Goal: Task Accomplishment & Management: Use online tool/utility

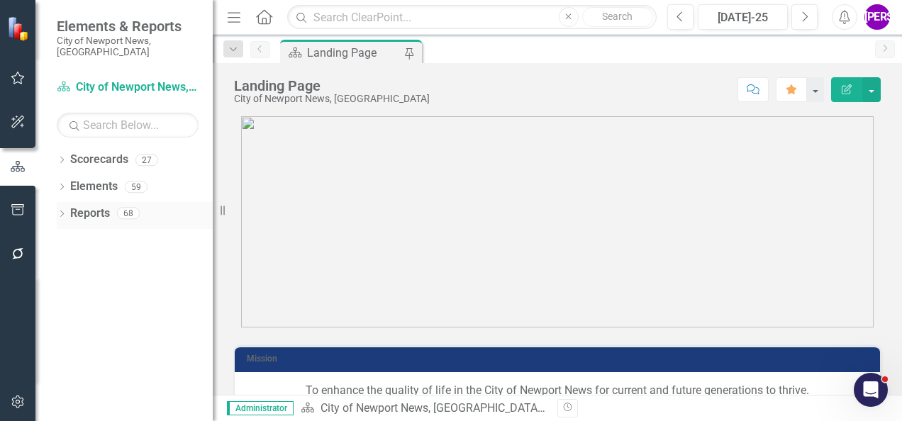
click at [65, 209] on div "Dropdown" at bounding box center [62, 215] width 10 height 12
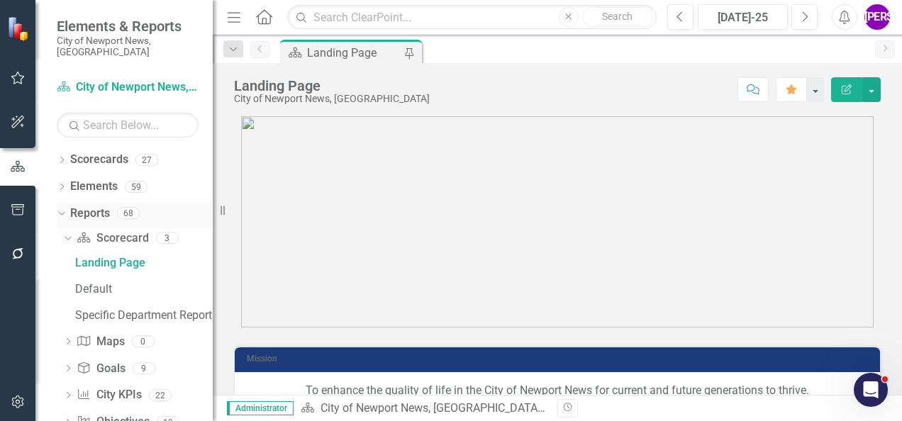
click at [98, 206] on link "Reports" at bounding box center [90, 214] width 40 height 16
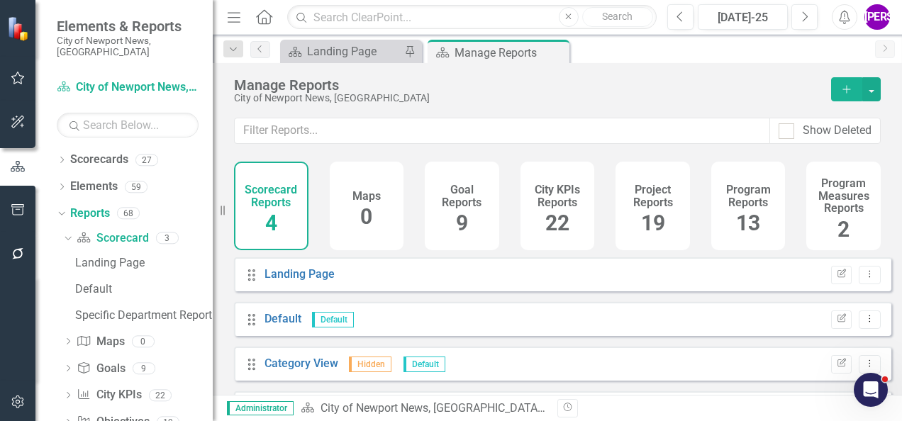
click at [554, 190] on h4 "City KPIs Reports" at bounding box center [557, 196] width 57 height 25
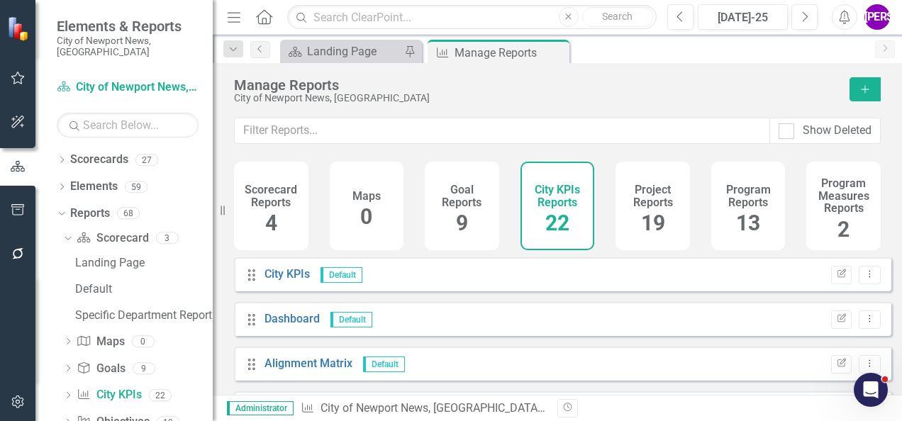
click at [669, 212] on div "Project Reports 19" at bounding box center [652, 206] width 74 height 89
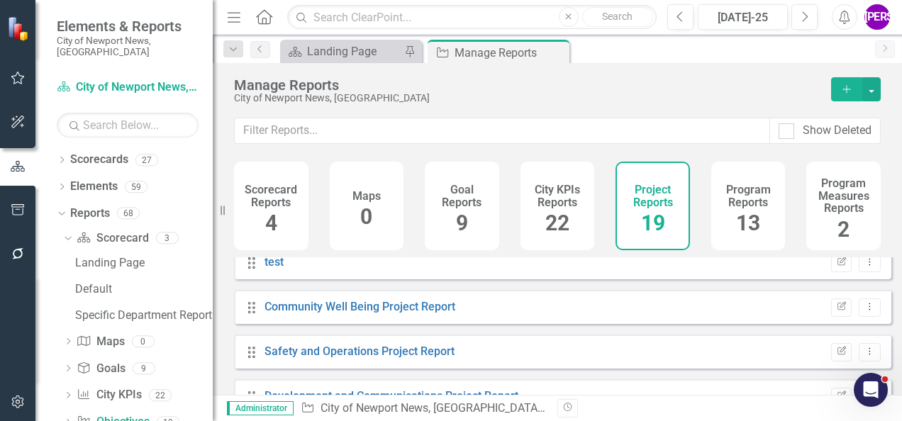
scroll to position [213, 0]
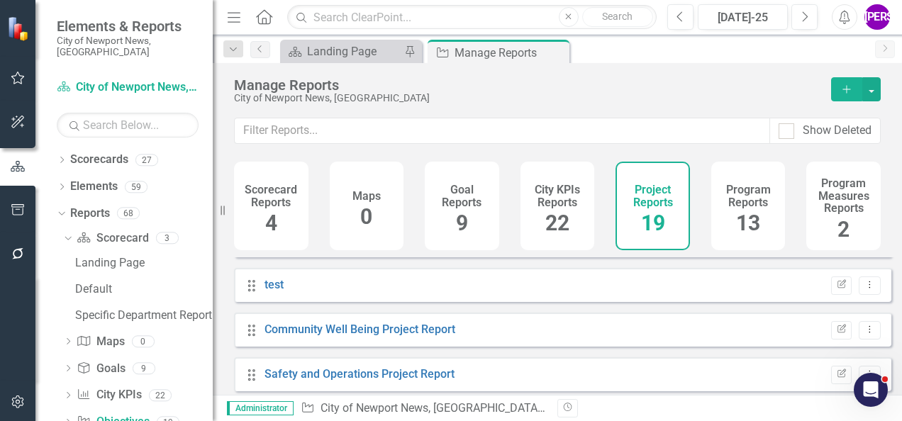
click at [839, 97] on button "Add" at bounding box center [846, 89] width 31 height 24
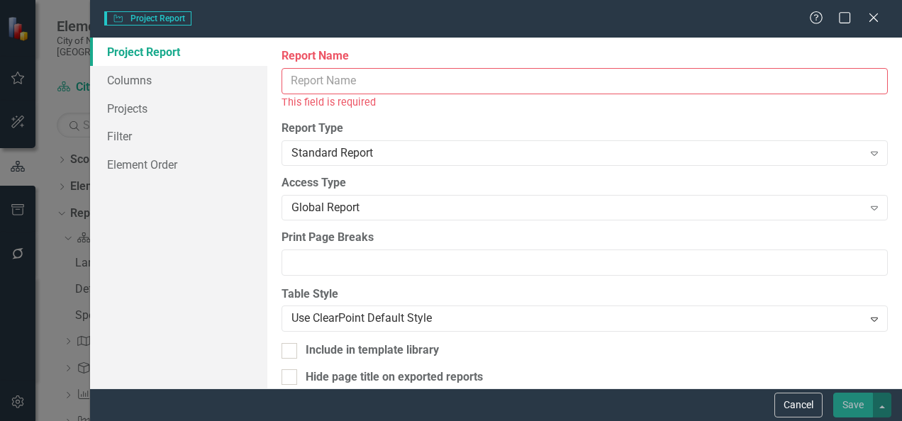
click at [371, 89] on input "Report Name" at bounding box center [584, 81] width 606 height 26
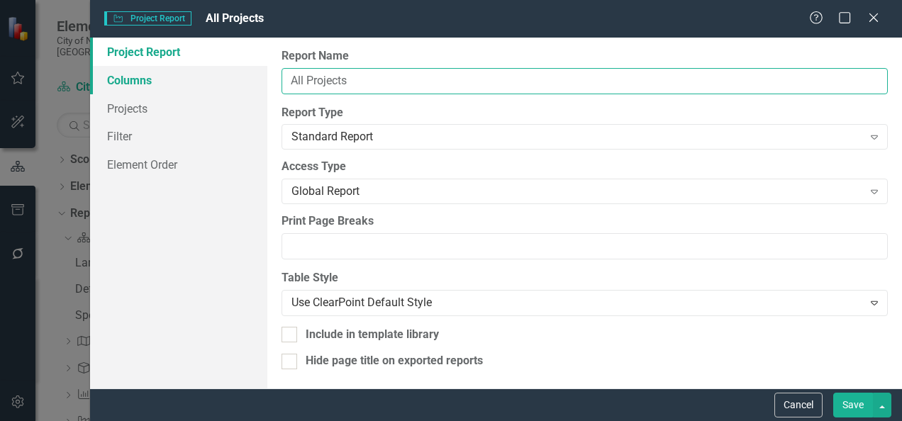
type input "All Projects"
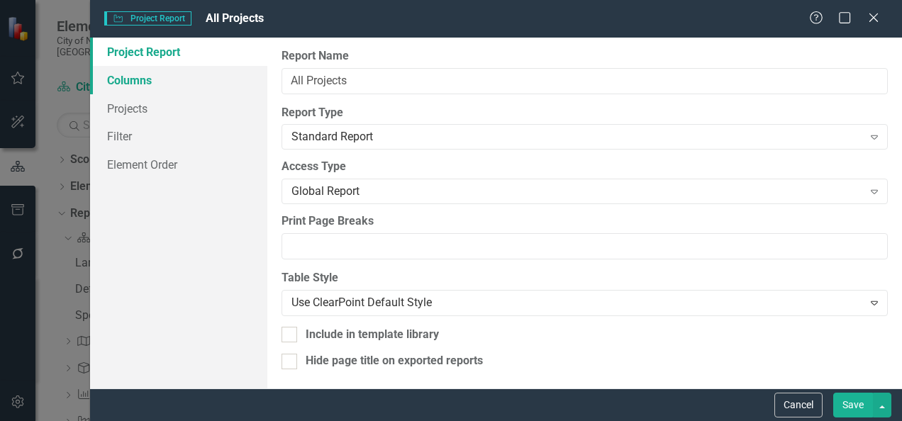
click at [159, 91] on link "Columns" at bounding box center [178, 80] width 177 height 28
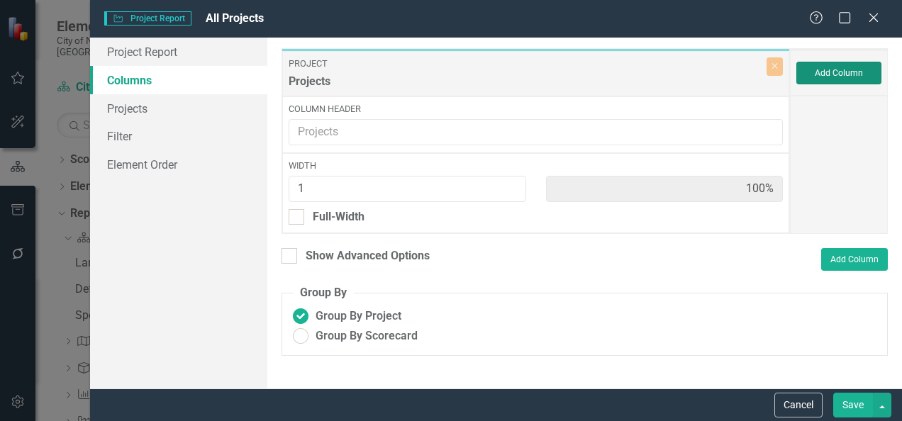
click at [851, 78] on button "Add Column" at bounding box center [838, 73] width 85 height 23
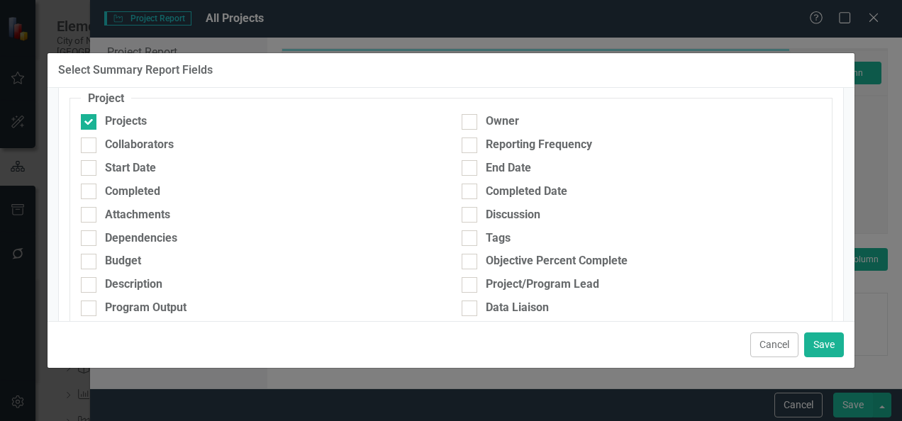
scroll to position [71, 0]
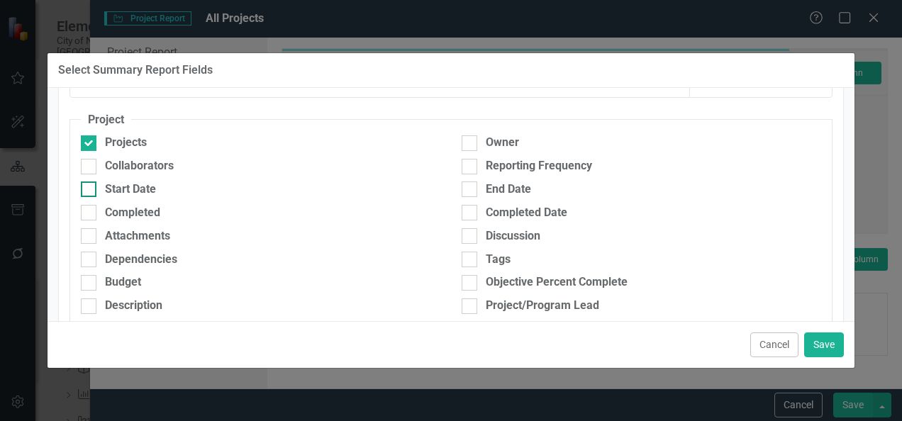
click at [152, 193] on div "Start Date" at bounding box center [130, 189] width 51 height 16
click at [90, 191] on input "Start Date" at bounding box center [85, 185] width 9 height 9
checkbox input "true"
click at [498, 194] on div "End Date" at bounding box center [508, 189] width 45 height 16
click at [471, 191] on input "End Date" at bounding box center [465, 185] width 9 height 9
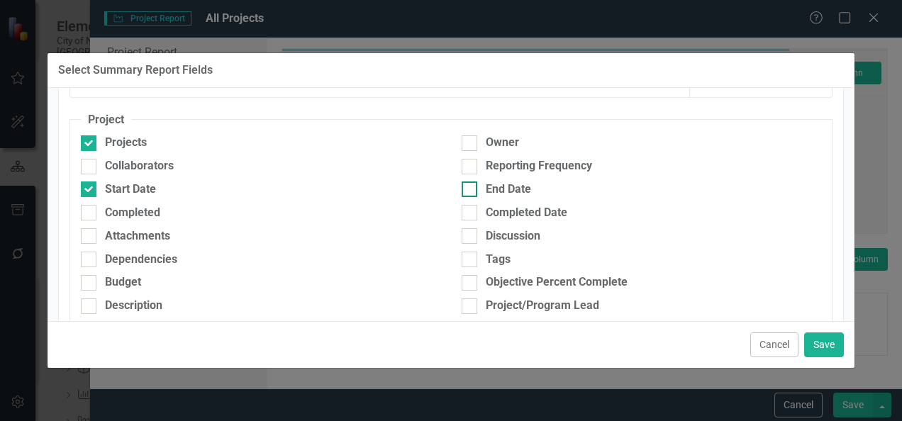
checkbox input "true"
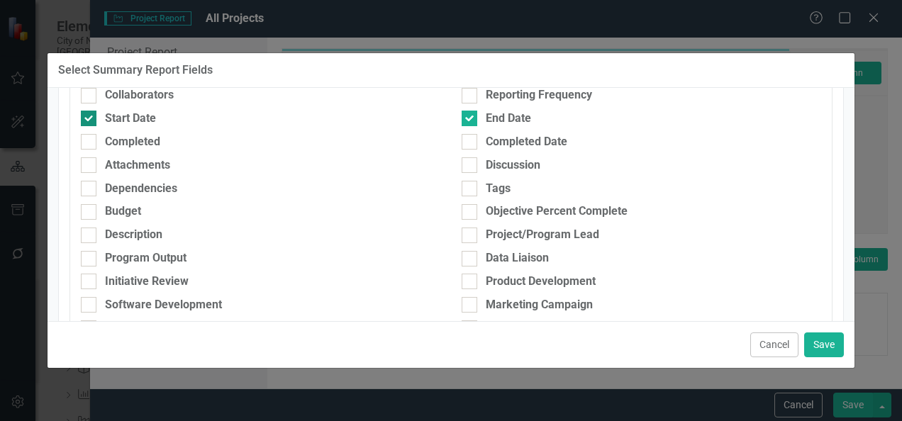
scroll to position [213, 0]
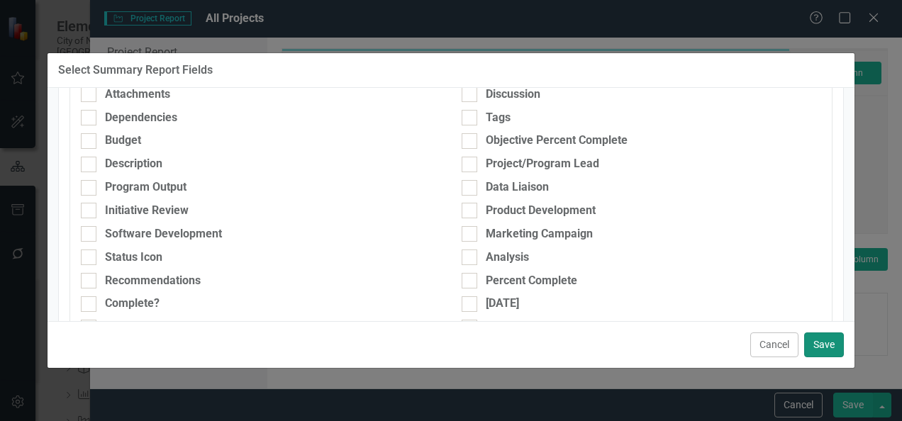
click at [827, 335] on button "Save" at bounding box center [824, 344] width 40 height 25
type input "33%"
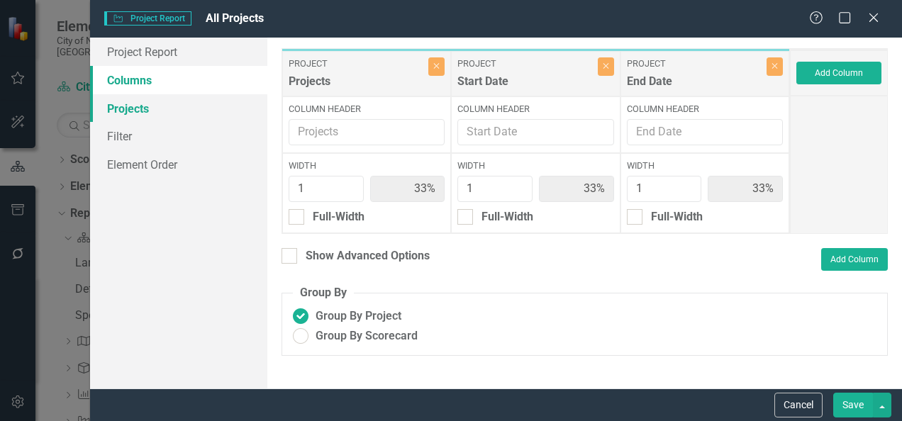
click at [190, 105] on link "Projects" at bounding box center [178, 108] width 177 height 28
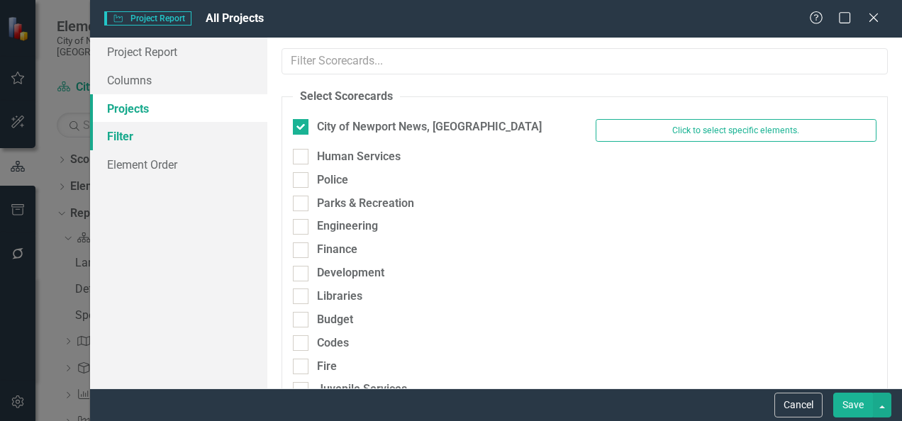
click at [162, 136] on link "Filter" at bounding box center [178, 136] width 177 height 28
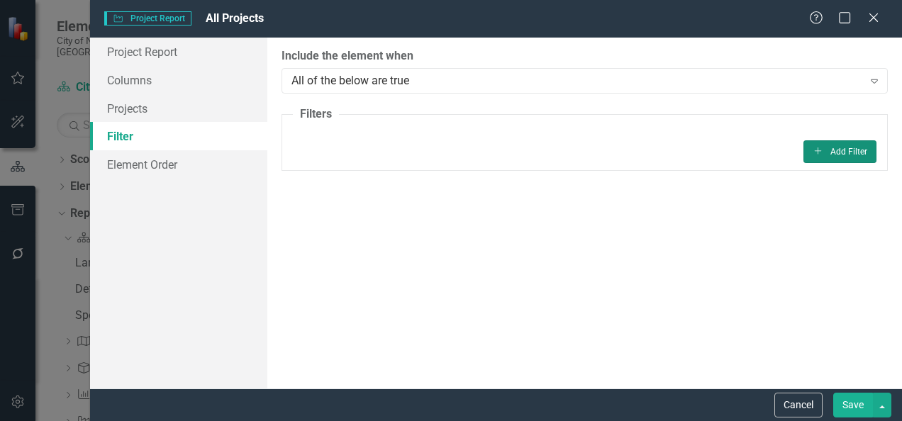
click at [852, 147] on button "Add Add Filter" at bounding box center [839, 151] width 73 height 23
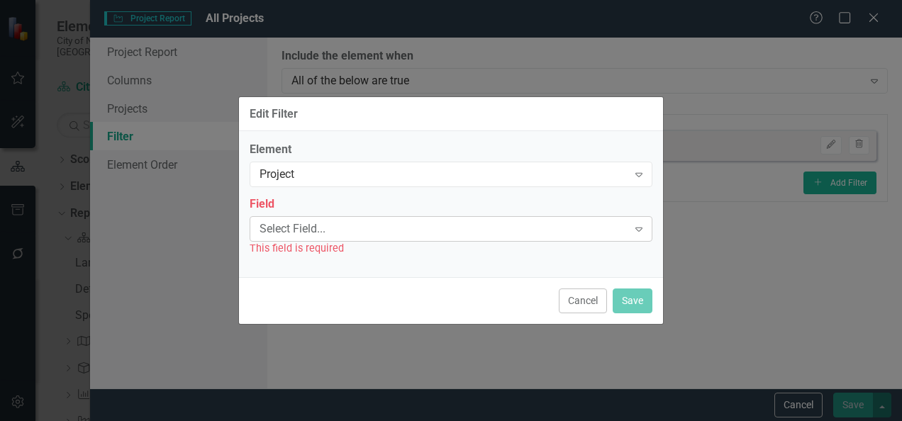
click at [407, 219] on div "Select Field... Expand" at bounding box center [451, 229] width 403 height 26
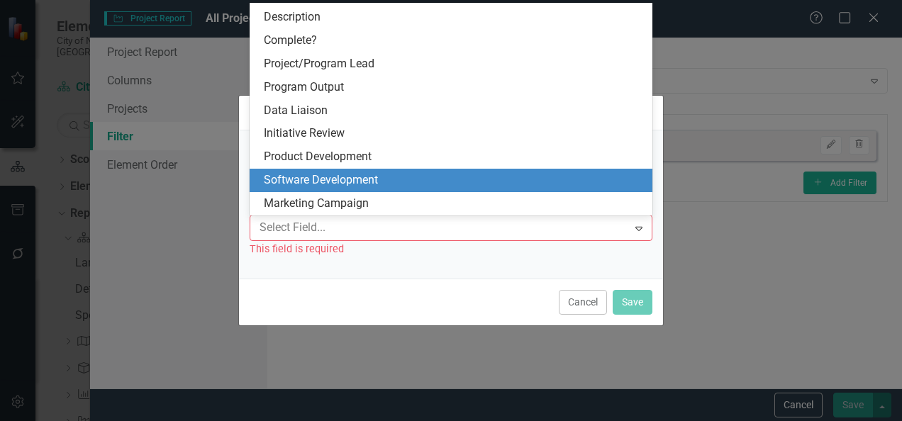
scroll to position [227, 0]
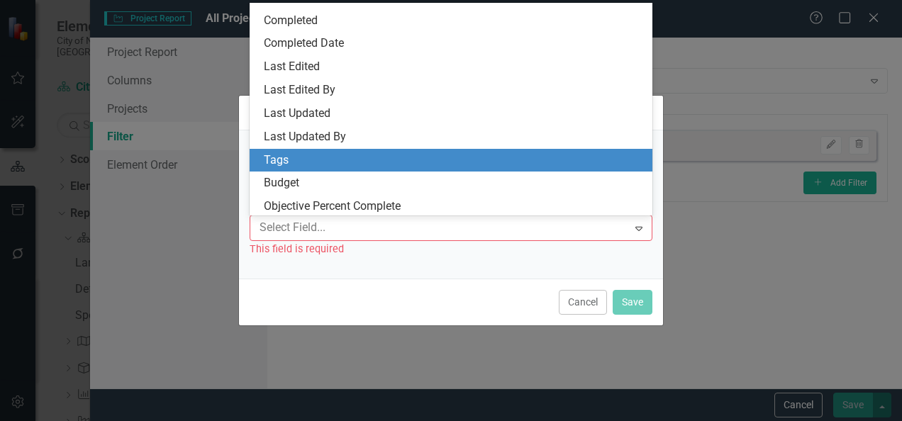
click at [331, 153] on div "Tags" at bounding box center [454, 160] width 381 height 16
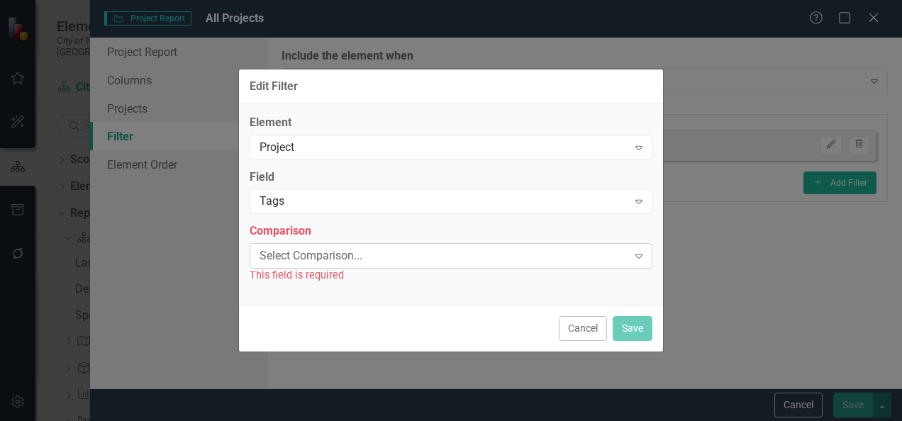
click at [331, 255] on div "Select Comparison..." at bounding box center [443, 256] width 368 height 16
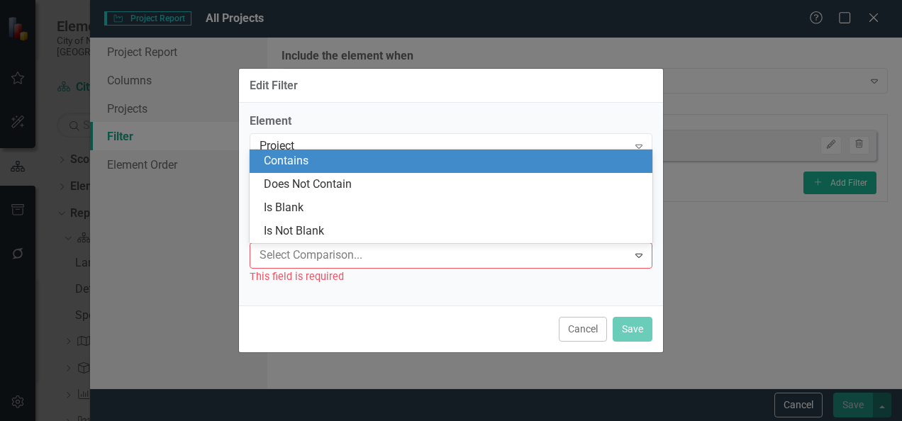
click at [337, 162] on div "Contains" at bounding box center [454, 161] width 381 height 16
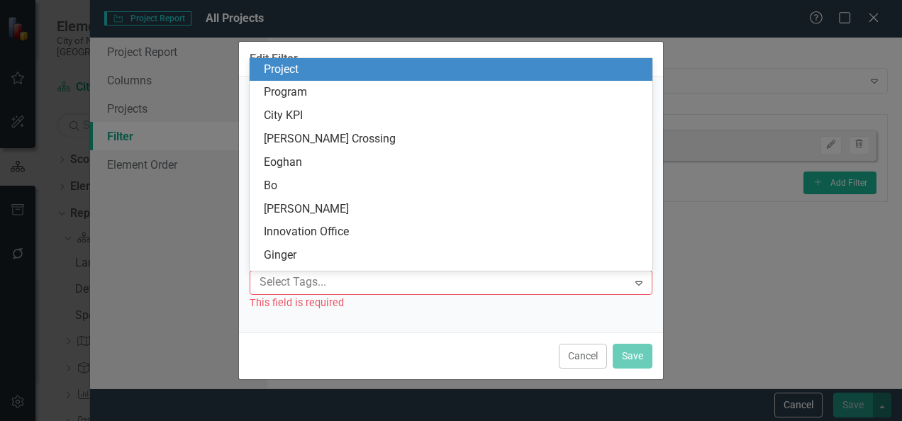
click at [331, 276] on div at bounding box center [441, 282] width 374 height 19
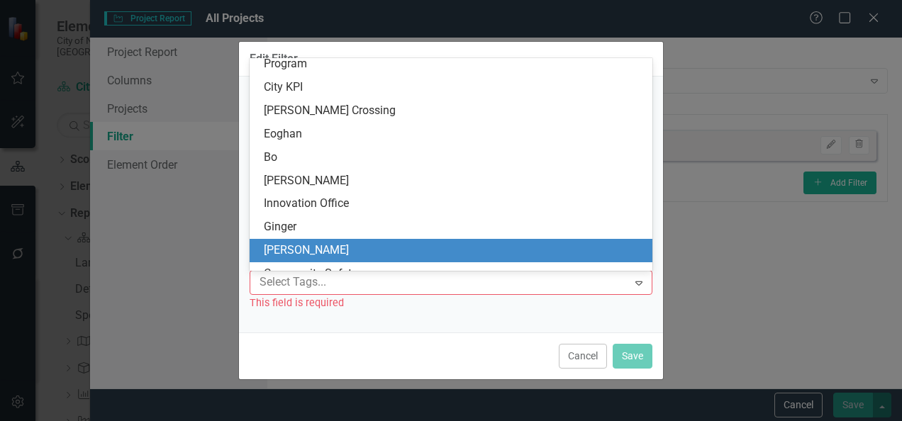
scroll to position [90, 0]
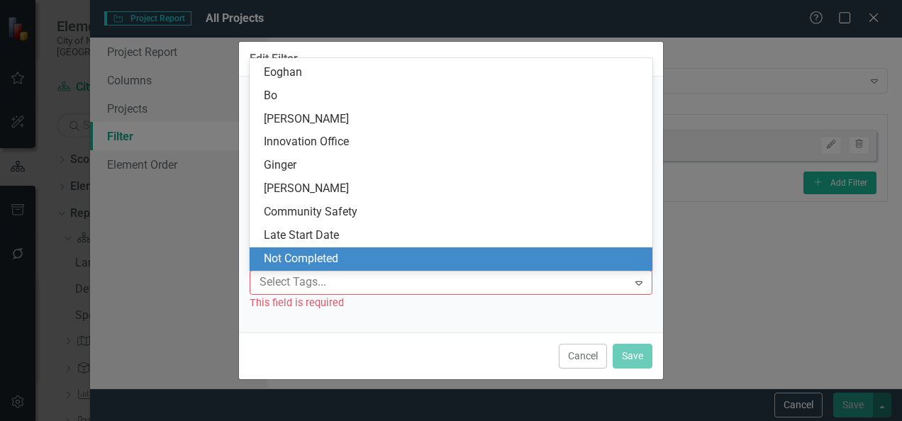
click at [343, 254] on div "Not Completed" at bounding box center [454, 259] width 381 height 16
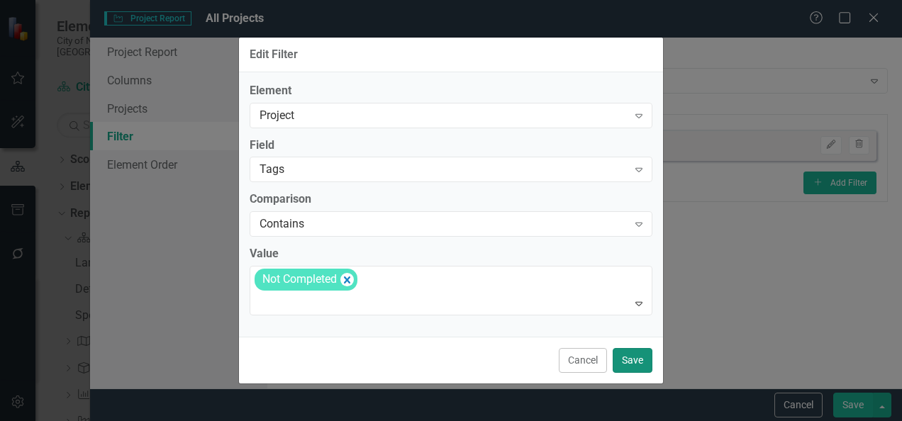
click at [628, 362] on button "Save" at bounding box center [632, 360] width 40 height 25
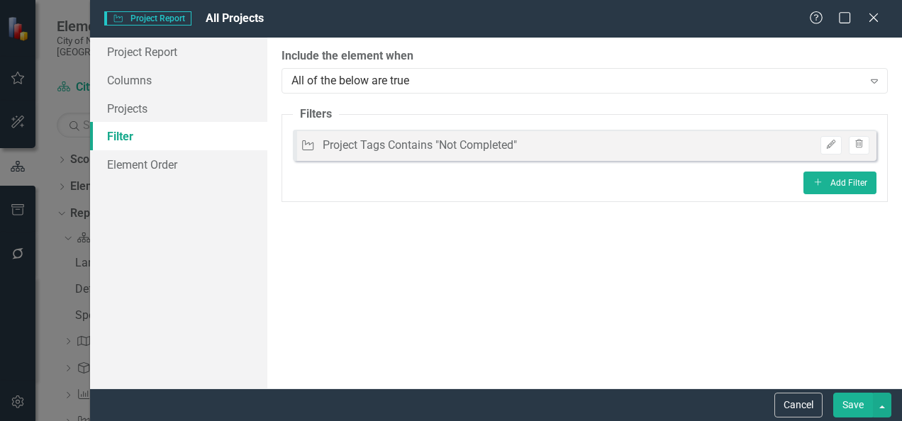
click at [841, 398] on button "Save" at bounding box center [853, 405] width 40 height 25
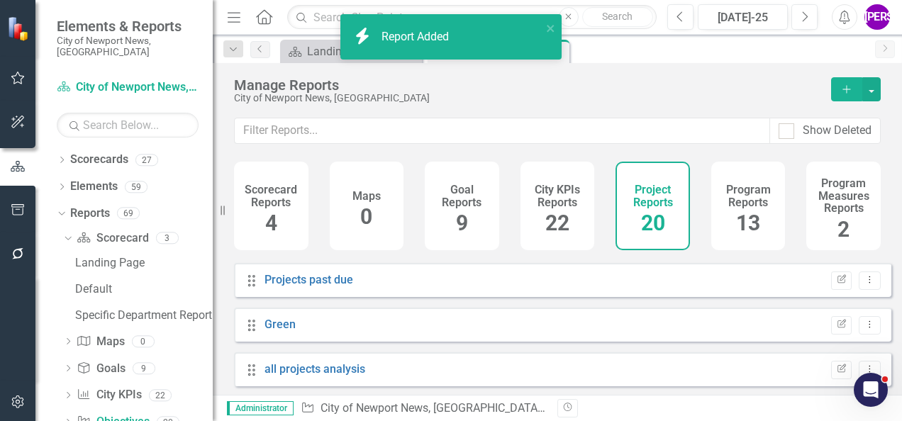
scroll to position [754, 0]
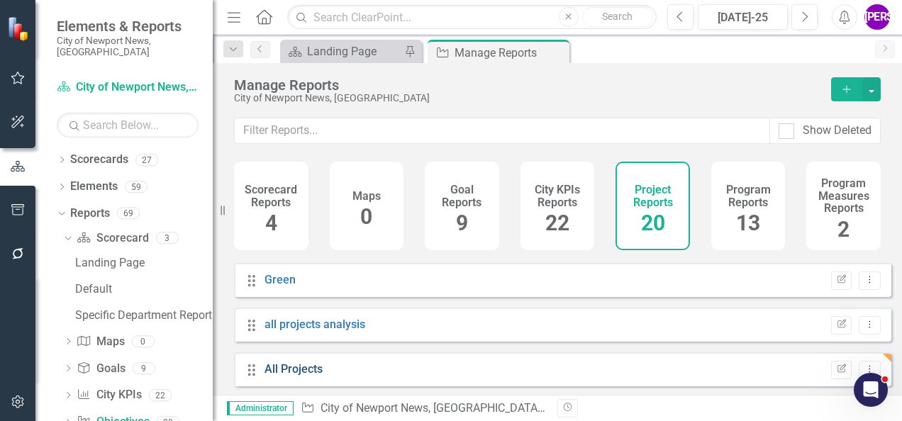
click at [317, 376] on link "All Projects" at bounding box center [293, 368] width 58 height 13
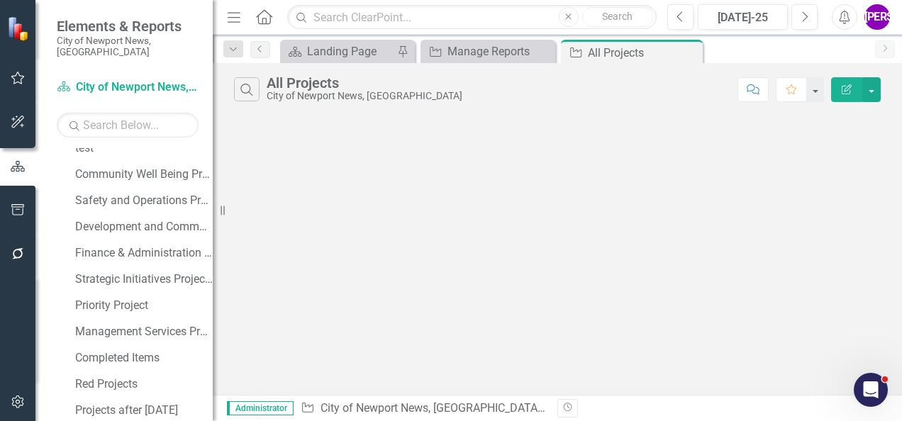
scroll to position [447, 0]
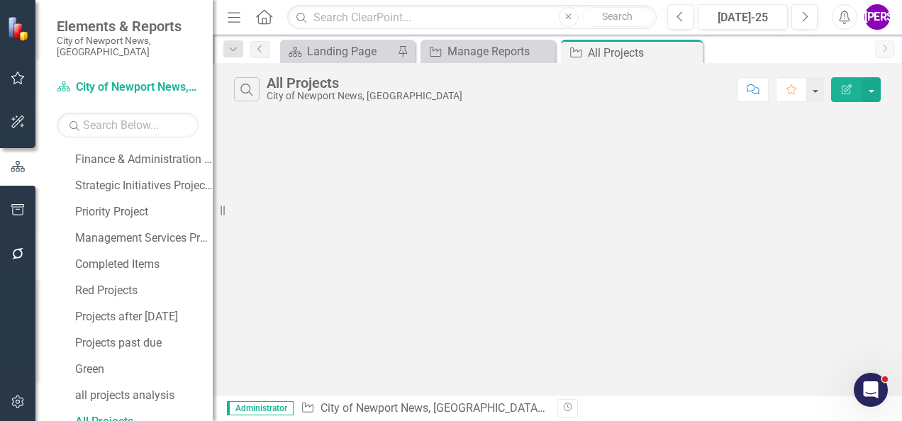
click at [838, 84] on button "Edit Report" at bounding box center [846, 89] width 31 height 25
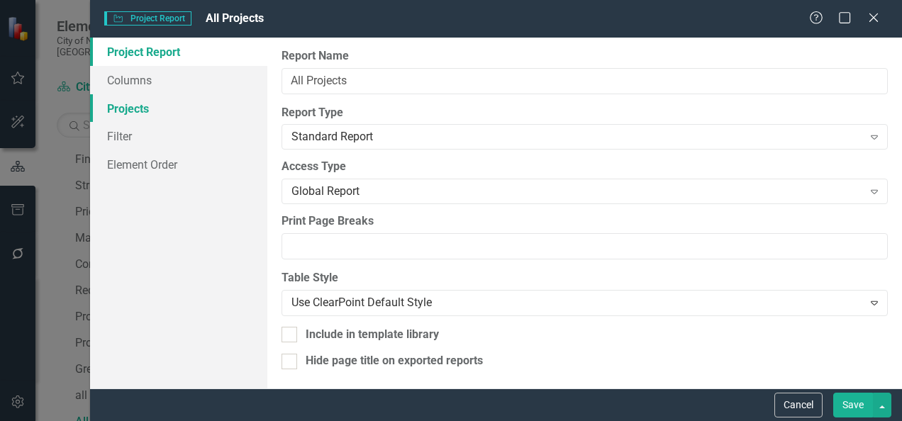
click at [162, 102] on link "Projects" at bounding box center [178, 108] width 177 height 28
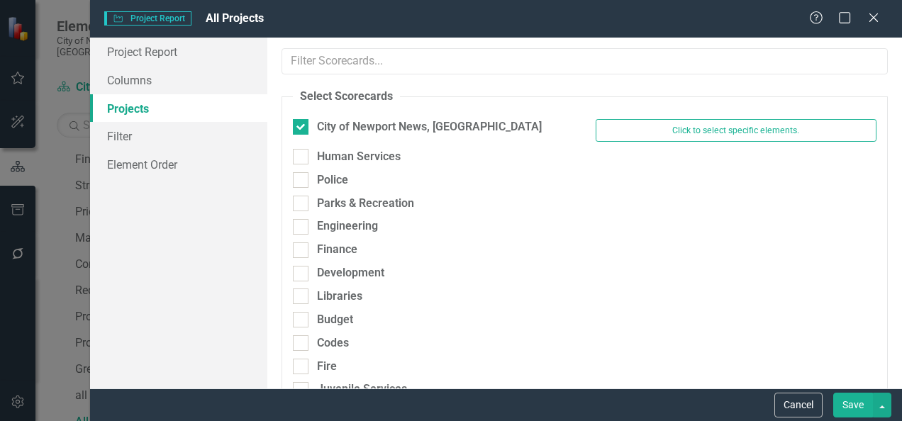
click at [314, 116] on div at bounding box center [584, 115] width 583 height 7
click at [308, 122] on div at bounding box center [301, 127] width 16 height 16
click at [302, 122] on input "City of Newport News, [GEOGRAPHIC_DATA]" at bounding box center [297, 123] width 9 height 9
checkbox input "false"
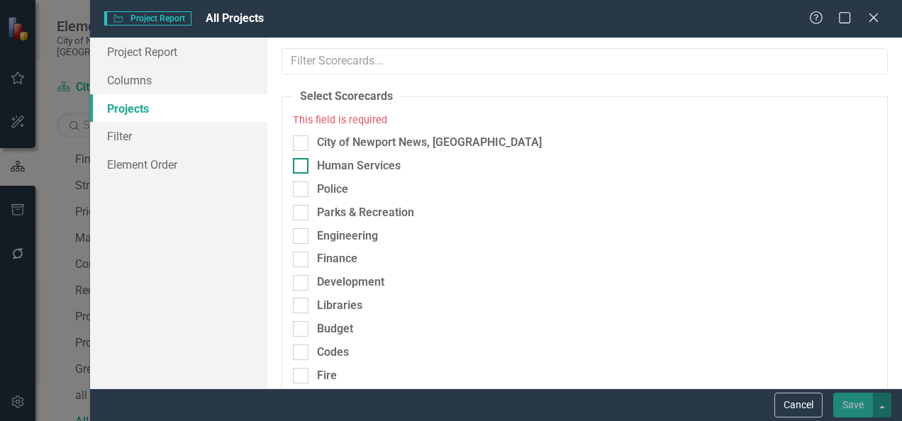
click at [308, 166] on div at bounding box center [301, 166] width 16 height 16
click at [302, 166] on input "Human Services" at bounding box center [297, 162] width 9 height 9
checkbox input "true"
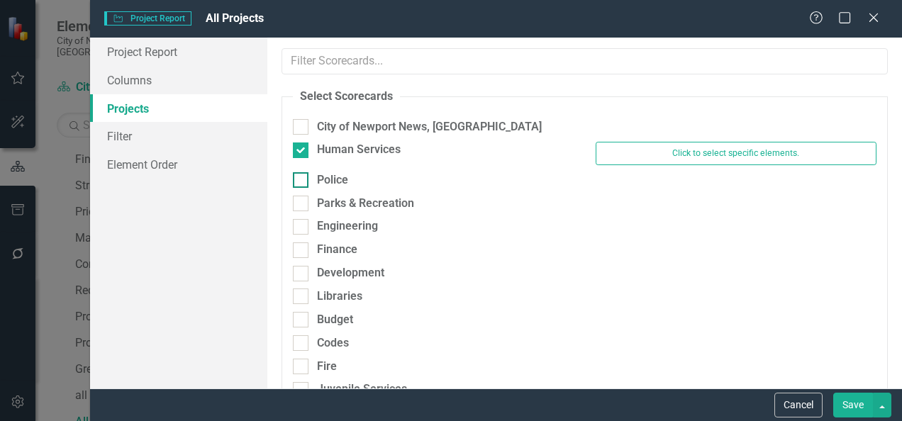
click at [310, 178] on div "Police" at bounding box center [433, 180] width 281 height 16
click at [302, 178] on input "Police" at bounding box center [297, 176] width 9 height 9
checkbox input "true"
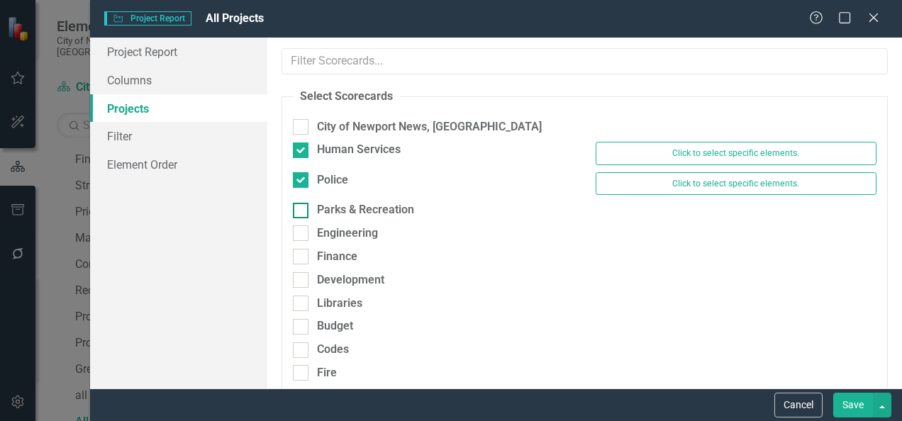
click at [313, 203] on div "Parks & Recreation" at bounding box center [433, 210] width 281 height 16
click at [302, 203] on input "Parks & Recreation" at bounding box center [297, 207] width 9 height 9
checkbox input "true"
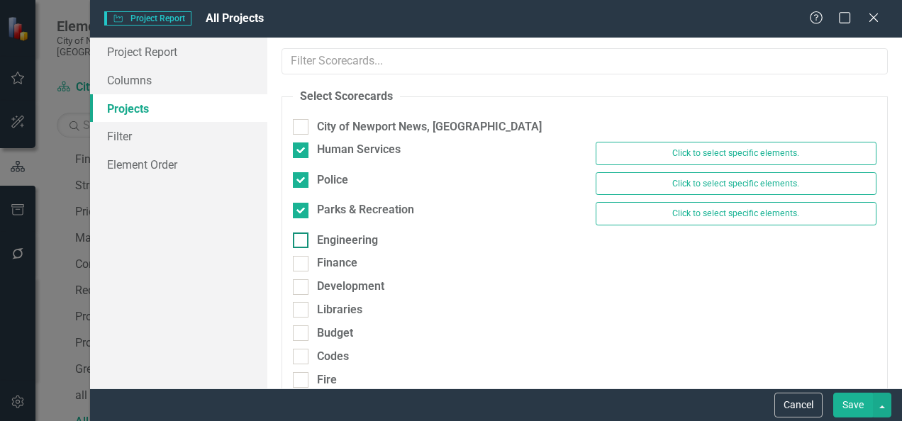
click at [310, 243] on div "Engineering" at bounding box center [433, 241] width 281 height 16
click at [302, 242] on input "Engineering" at bounding box center [297, 237] width 9 height 9
checkbox input "true"
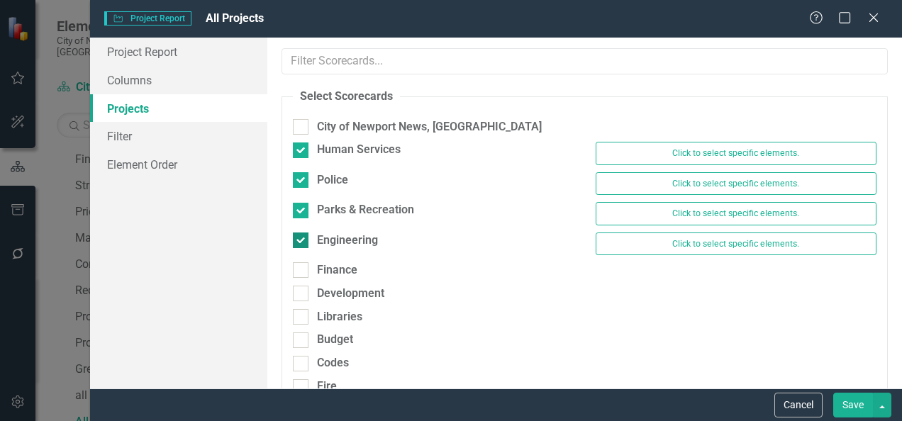
scroll to position [71, 0]
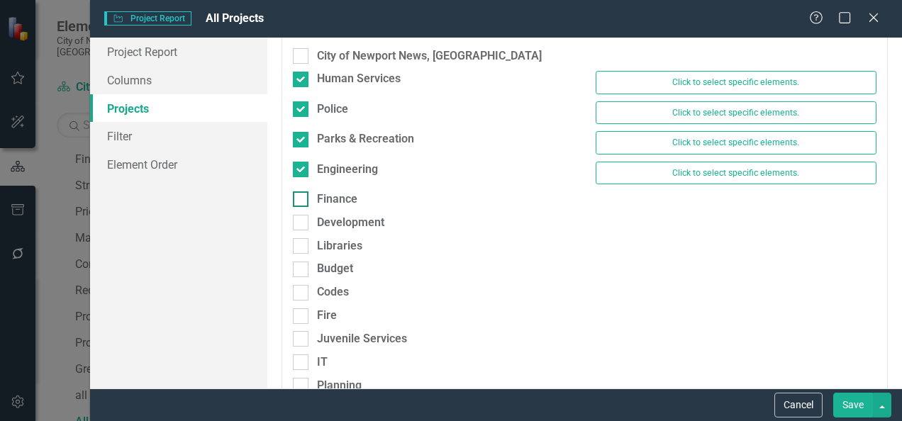
click at [309, 197] on div "Finance" at bounding box center [433, 199] width 281 height 16
click at [302, 197] on input "Finance" at bounding box center [297, 195] width 9 height 9
checkbox input "true"
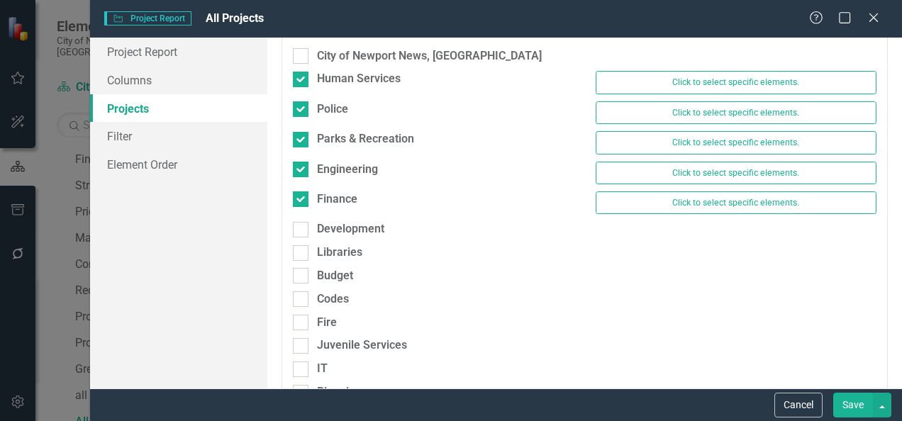
click at [310, 218] on div "Finance Click to select specific elements." at bounding box center [584, 206] width 605 height 30
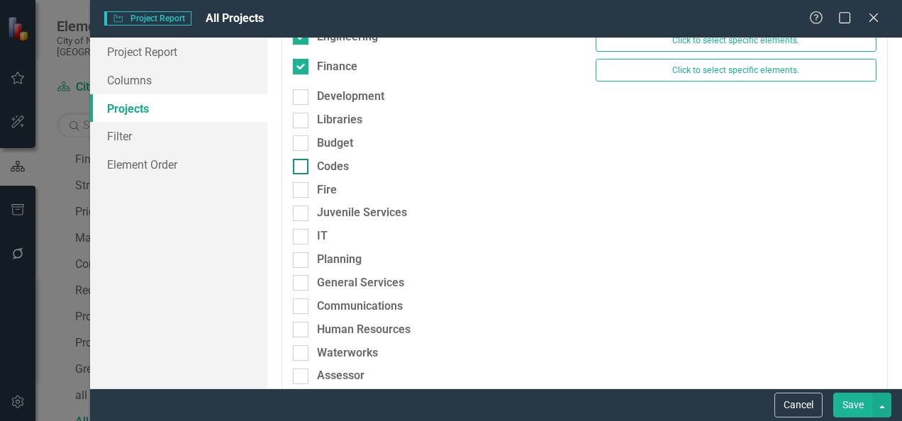
scroll to position [213, 0]
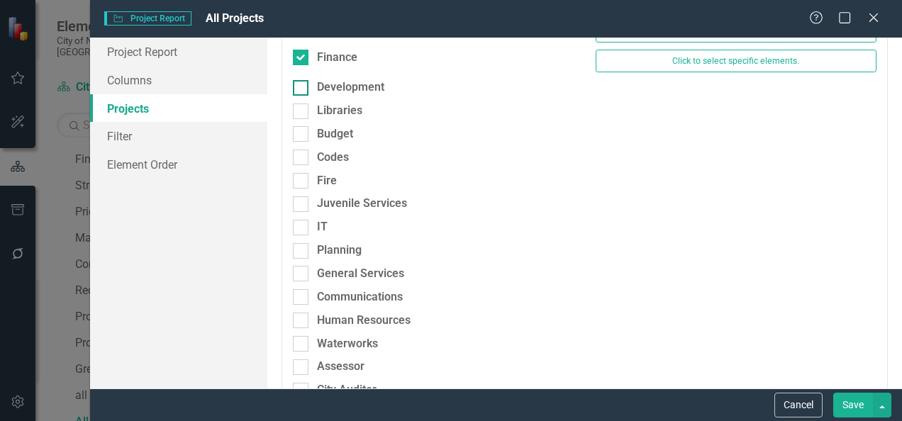
click at [309, 86] on div "Development" at bounding box center [433, 87] width 281 height 16
click at [302, 86] on input "Development" at bounding box center [297, 84] width 9 height 9
checkbox input "true"
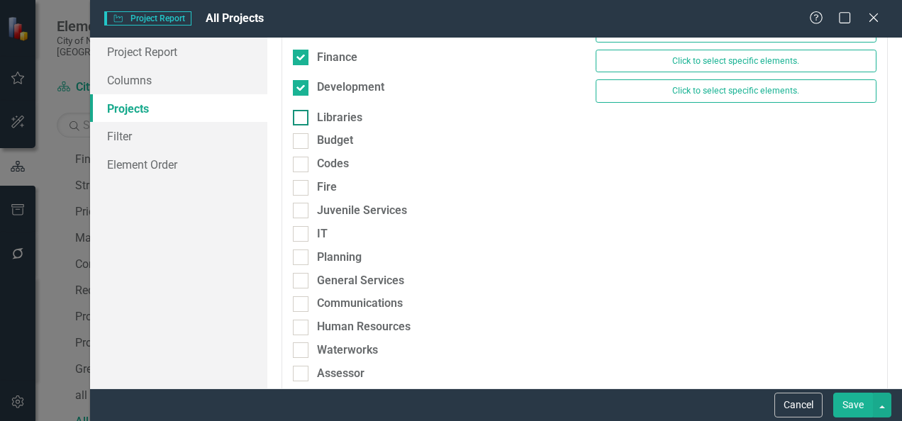
click at [308, 115] on div "Libraries" at bounding box center [433, 118] width 281 height 16
click at [302, 115] on input "Libraries" at bounding box center [297, 114] width 9 height 9
checkbox input "true"
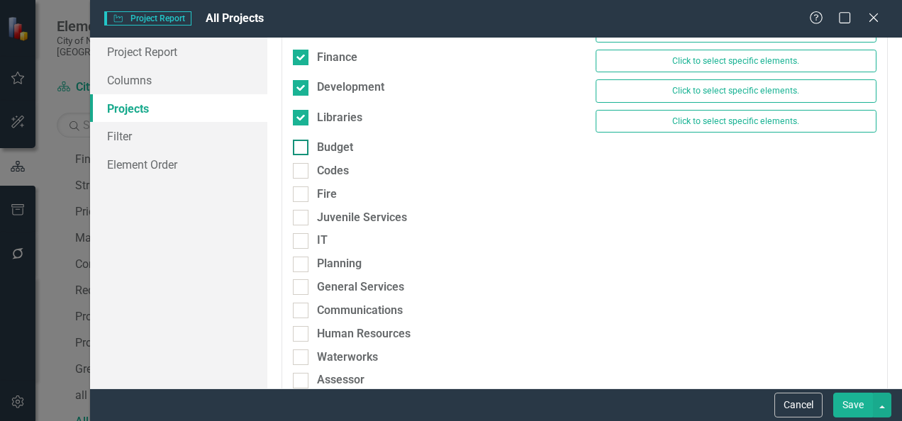
click at [305, 140] on div at bounding box center [301, 148] width 16 height 16
click at [302, 140] on input "Budget" at bounding box center [297, 144] width 9 height 9
checkbox input "true"
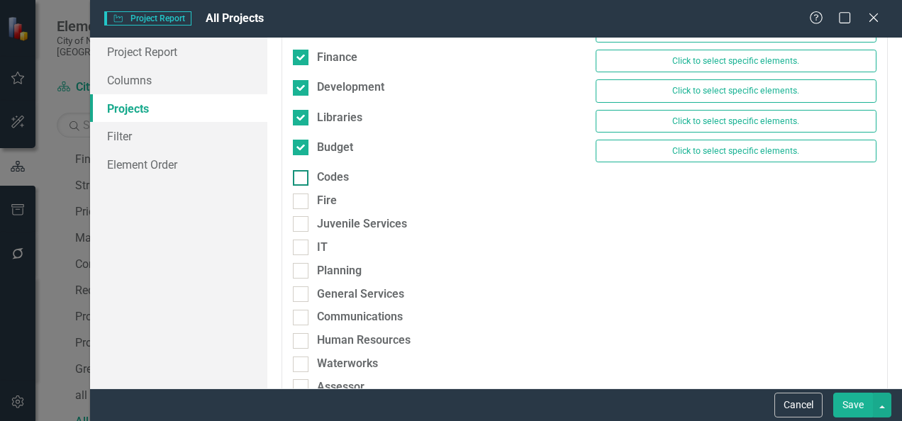
click at [303, 174] on div at bounding box center [301, 178] width 16 height 16
click at [302, 174] on input "Codes" at bounding box center [297, 174] width 9 height 9
checkbox input "true"
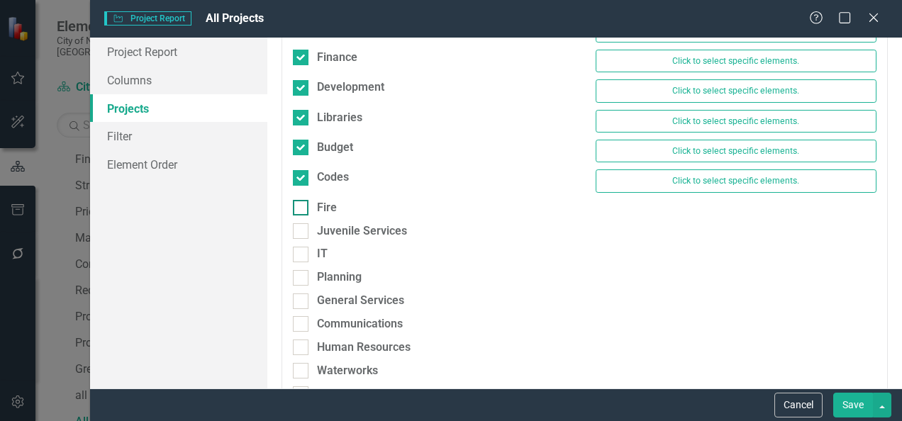
click at [305, 200] on div at bounding box center [301, 208] width 16 height 16
click at [302, 200] on input "Fire" at bounding box center [297, 204] width 9 height 9
checkbox input "true"
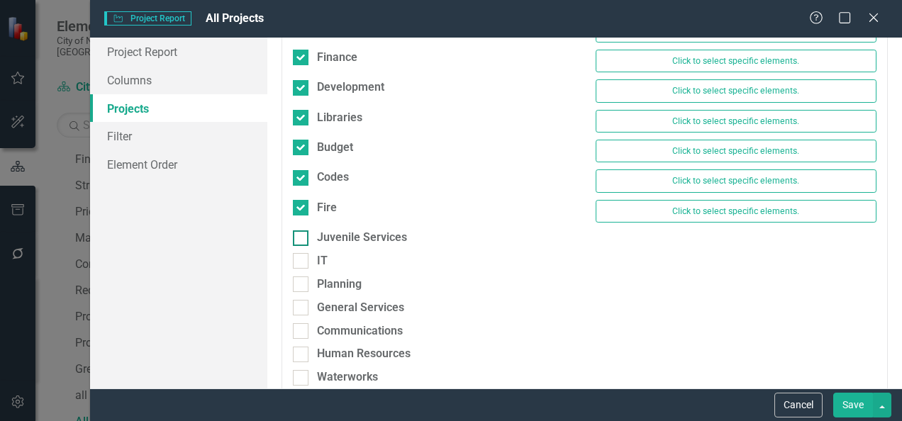
click at [310, 234] on div "Juvenile Services" at bounding box center [433, 238] width 281 height 16
click at [302, 234] on input "Juvenile Services" at bounding box center [297, 234] width 9 height 9
checkbox input "true"
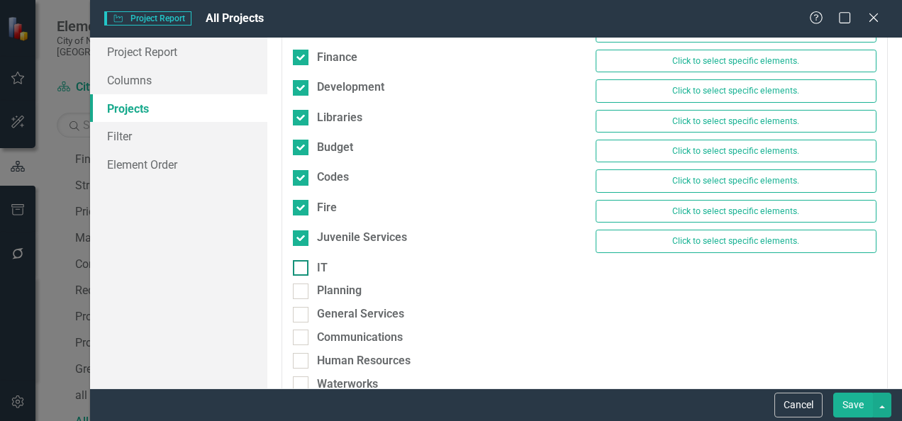
click at [309, 260] on div "IT" at bounding box center [433, 268] width 281 height 16
click at [302, 260] on input "IT" at bounding box center [297, 264] width 9 height 9
checkbox input "true"
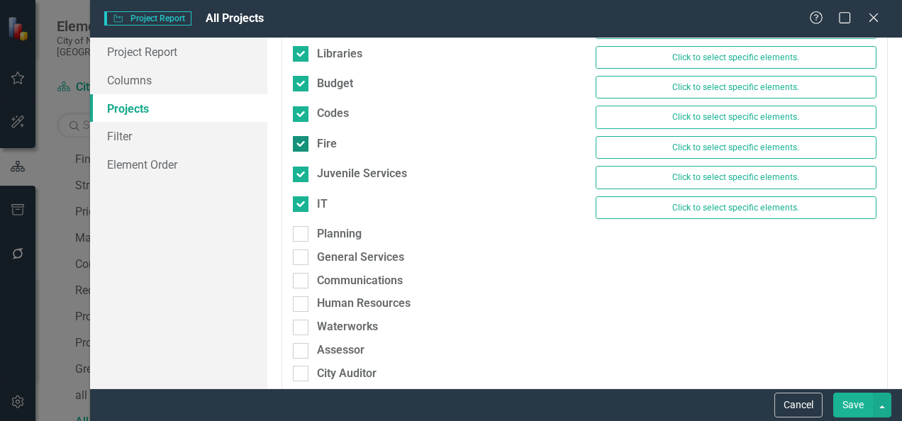
scroll to position [354, 0]
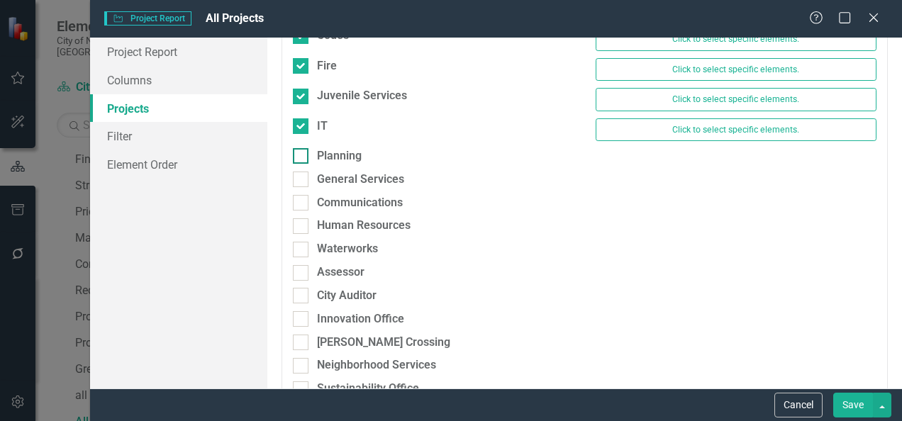
click at [318, 156] on div "Planning" at bounding box center [339, 156] width 45 height 16
click at [302, 156] on input "Planning" at bounding box center [297, 152] width 9 height 9
checkbox input "true"
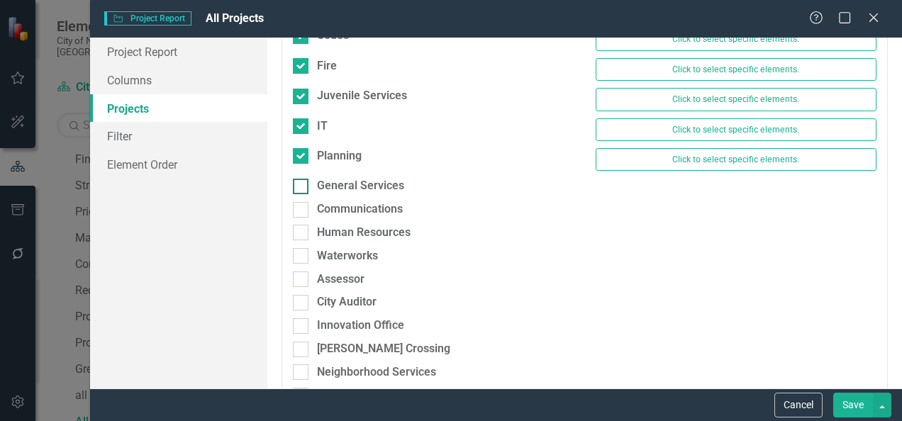
click at [322, 178] on div "General Services" at bounding box center [360, 186] width 87 height 16
click at [302, 179] on input "General Services" at bounding box center [297, 183] width 9 height 9
checkbox input "true"
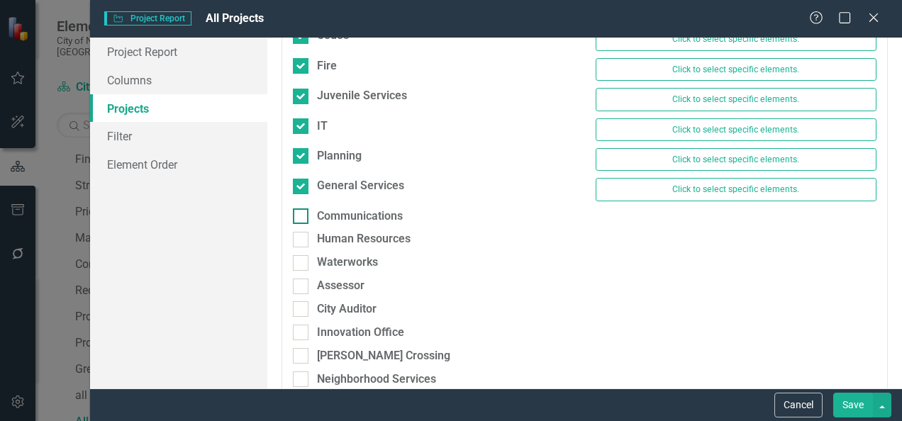
click at [318, 215] on div "Communications" at bounding box center [360, 216] width 86 height 16
click at [302, 215] on input "Communications" at bounding box center [297, 212] width 9 height 9
checkbox input "true"
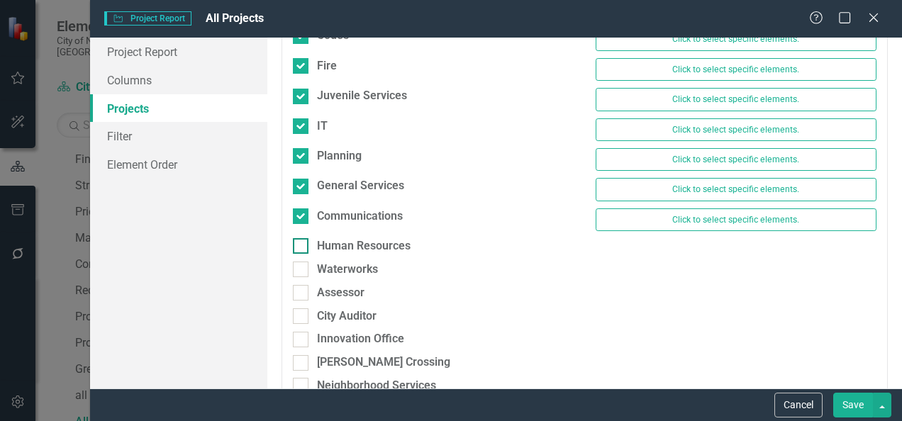
click at [316, 238] on div "Human Resources" at bounding box center [433, 246] width 281 height 16
click at [302, 238] on input "Human Resources" at bounding box center [297, 242] width 9 height 9
checkbox input "true"
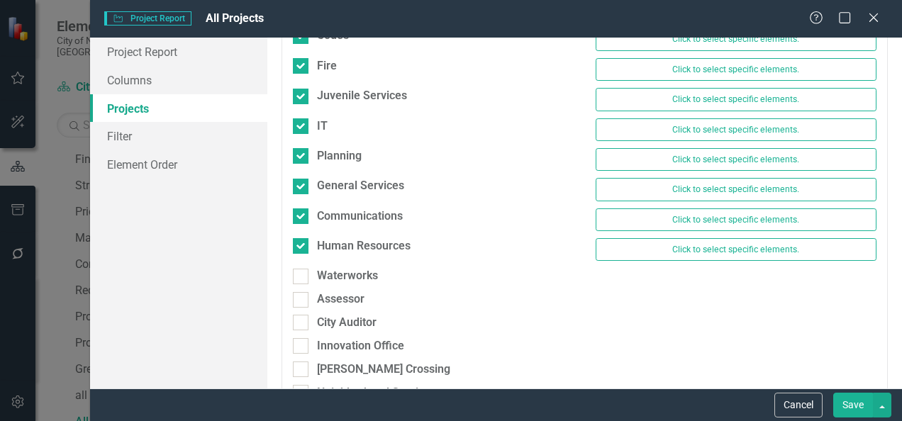
click at [315, 257] on div "Human Resources Click to select specific elements." at bounding box center [584, 253] width 605 height 30
click at [315, 268] on div "Waterworks" at bounding box center [433, 276] width 281 height 16
click at [302, 269] on input "Waterworks" at bounding box center [297, 273] width 9 height 9
checkbox input "true"
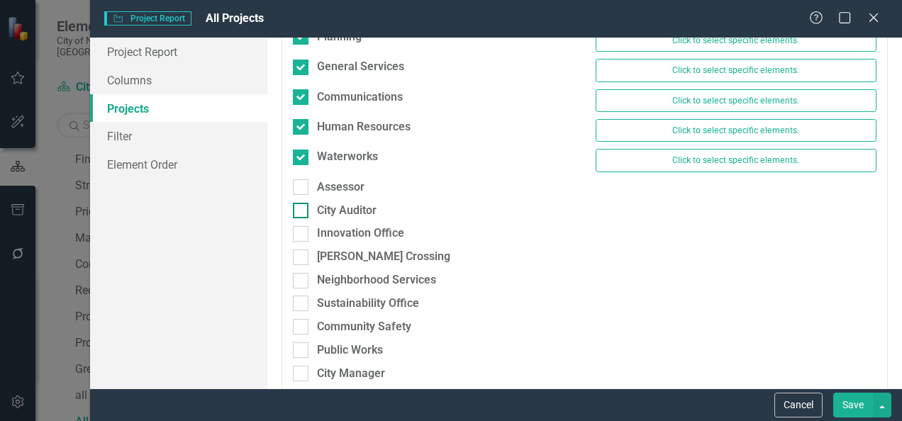
scroll to position [476, 0]
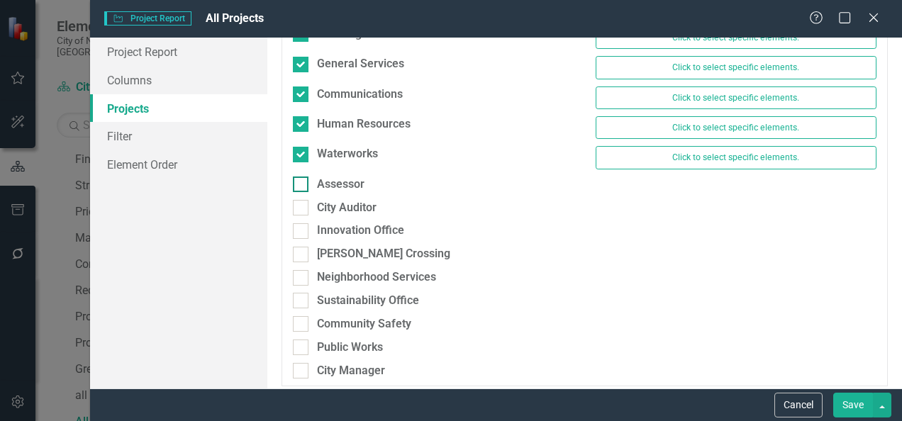
click at [306, 181] on div at bounding box center [301, 185] width 16 height 16
click at [302, 181] on input "Assessor" at bounding box center [297, 181] width 9 height 9
checkbox input "true"
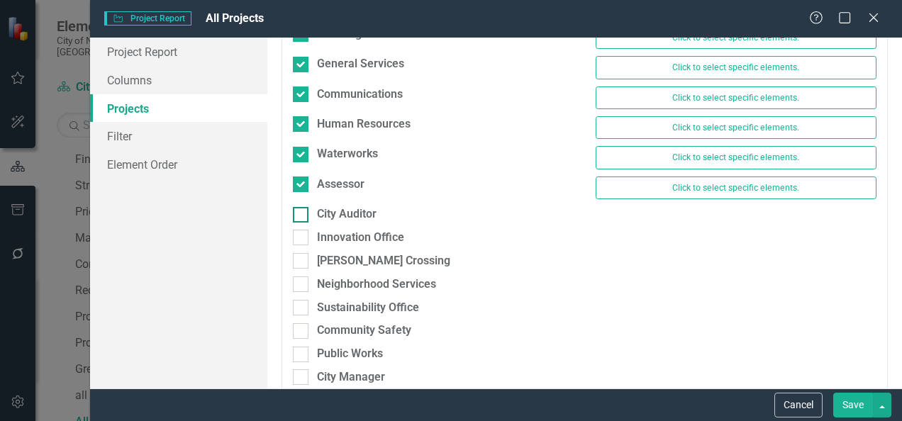
click at [308, 207] on div at bounding box center [301, 215] width 16 height 16
click at [302, 207] on input "City Auditor" at bounding box center [297, 211] width 9 height 9
checkbox input "true"
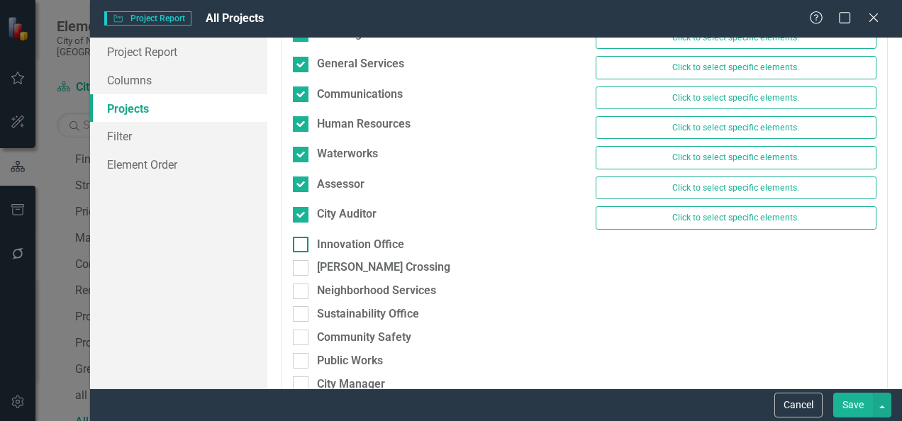
click at [301, 237] on input "Innovation Office" at bounding box center [297, 241] width 9 height 9
checkbox input "true"
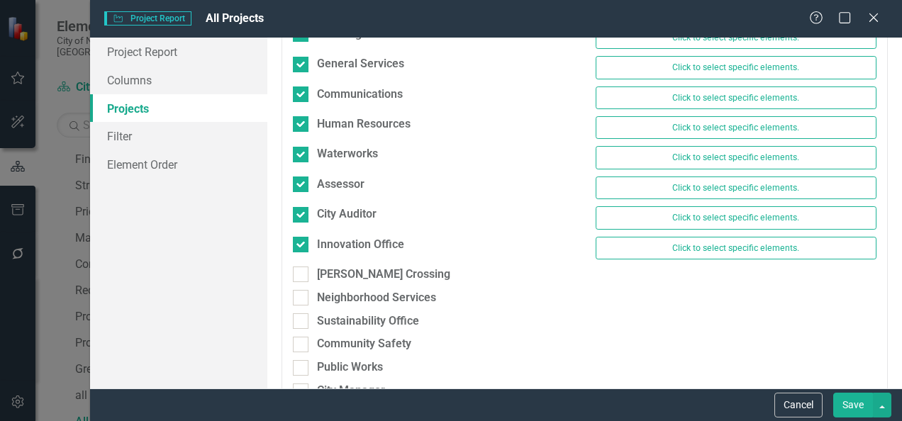
click at [299, 254] on div "Innovation Office Click to select specific elements." at bounding box center [584, 252] width 605 height 30
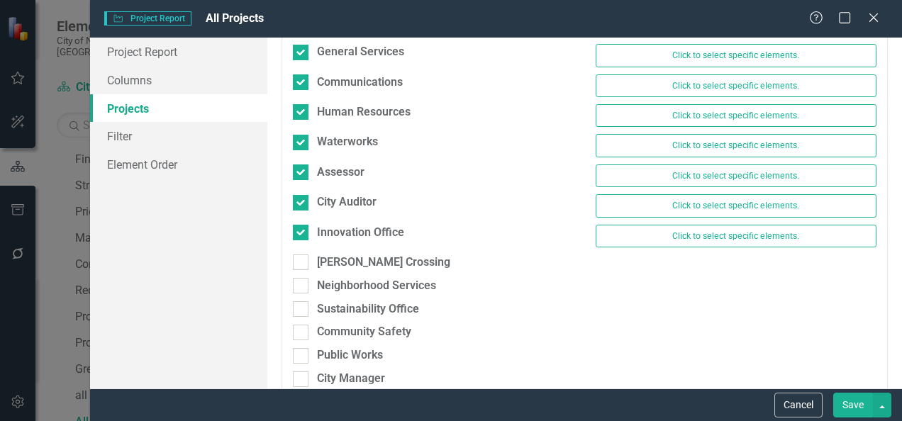
scroll to position [495, 0]
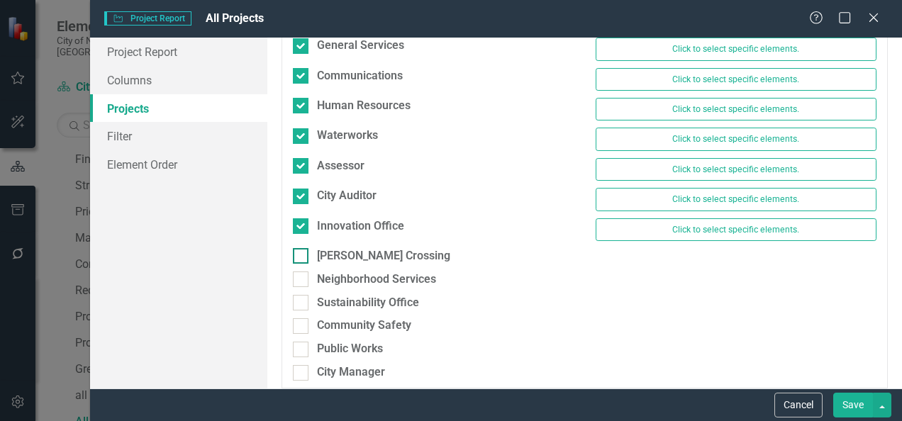
click at [305, 248] on div at bounding box center [301, 256] width 16 height 16
click at [302, 248] on input "[PERSON_NAME] Crossing" at bounding box center [297, 252] width 9 height 9
checkbox input "true"
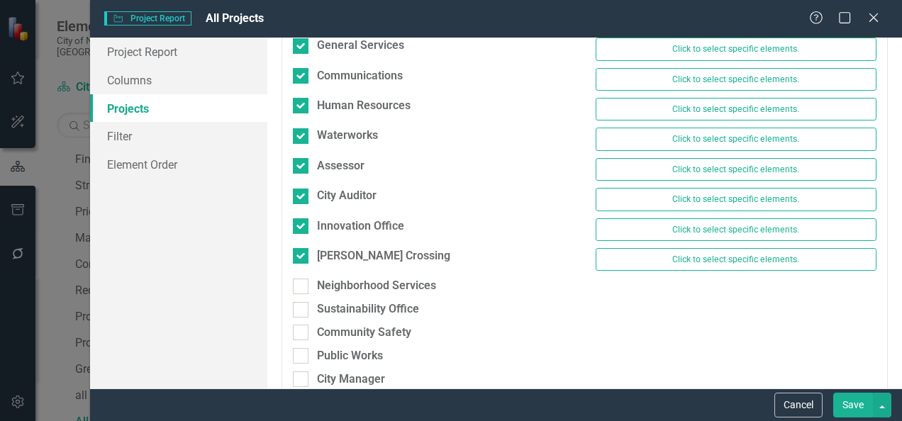
click at [305, 335] on div "Community Safety" at bounding box center [433, 336] width 302 height 23
click at [303, 371] on div at bounding box center [301, 379] width 16 height 16
click at [302, 371] on input "City Manager" at bounding box center [297, 375] width 9 height 9
checkbox input "true"
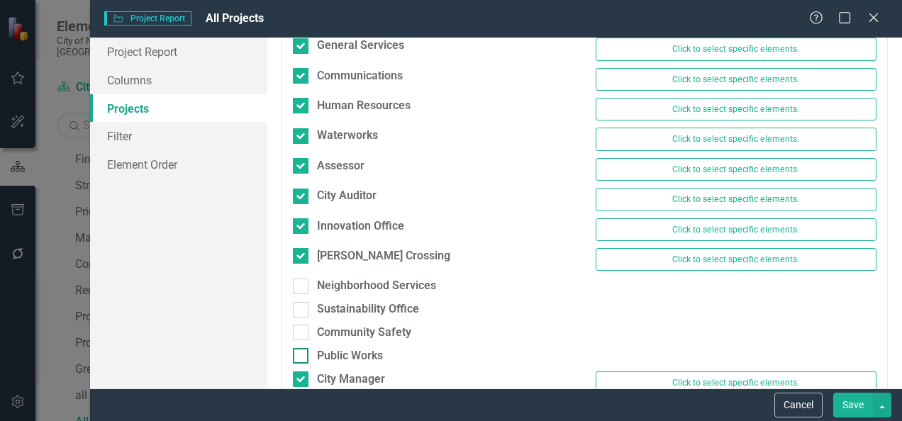
click at [300, 348] on input "Public Works" at bounding box center [297, 352] width 9 height 9
checkbox input "true"
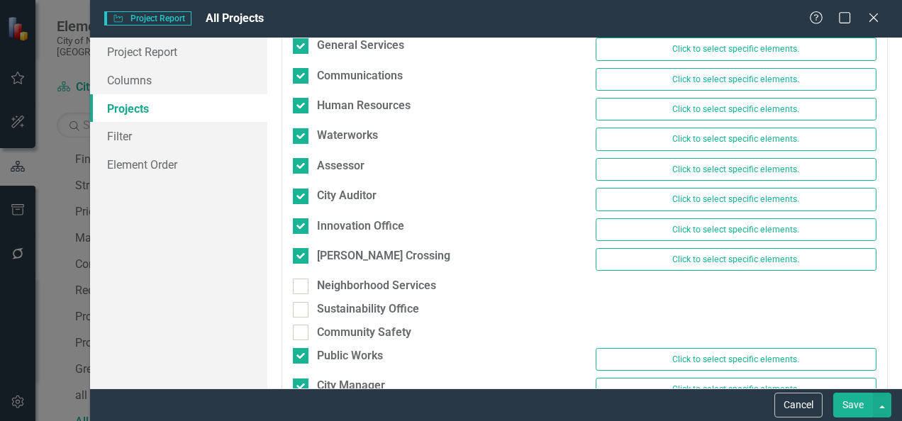
click at [839, 404] on button "Save" at bounding box center [853, 405] width 40 height 25
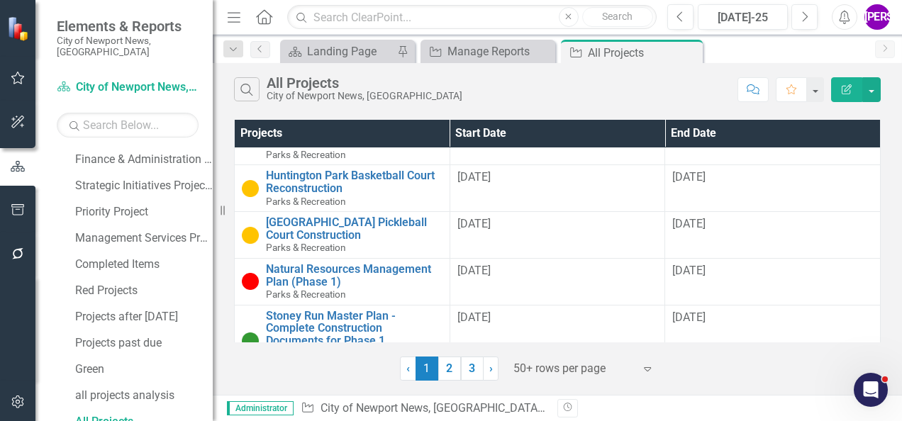
scroll to position [298, 0]
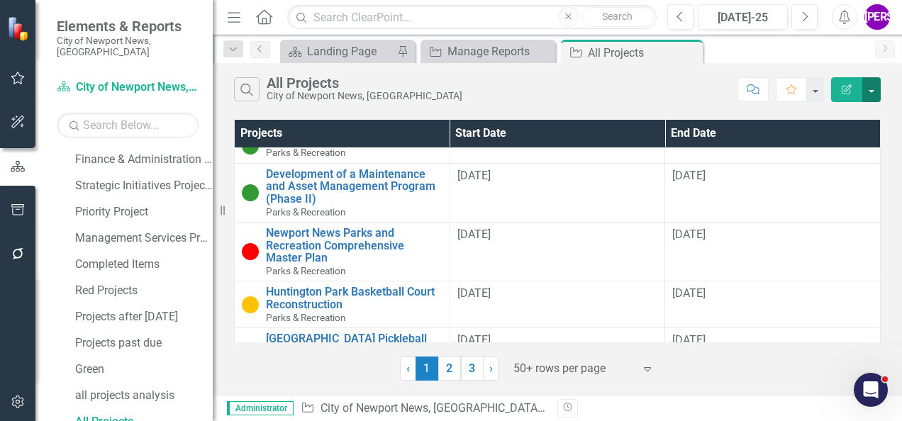
click at [871, 85] on button "button" at bounding box center [871, 89] width 18 height 25
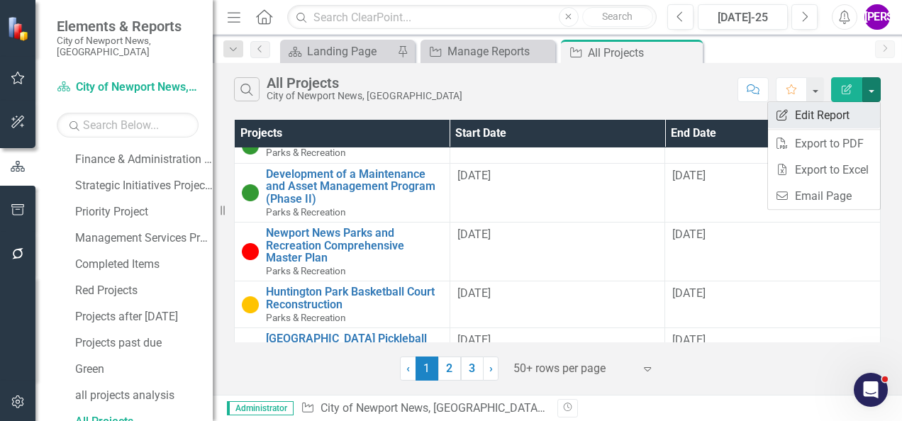
click at [858, 112] on link "Edit Report Edit Report" at bounding box center [824, 115] width 112 height 26
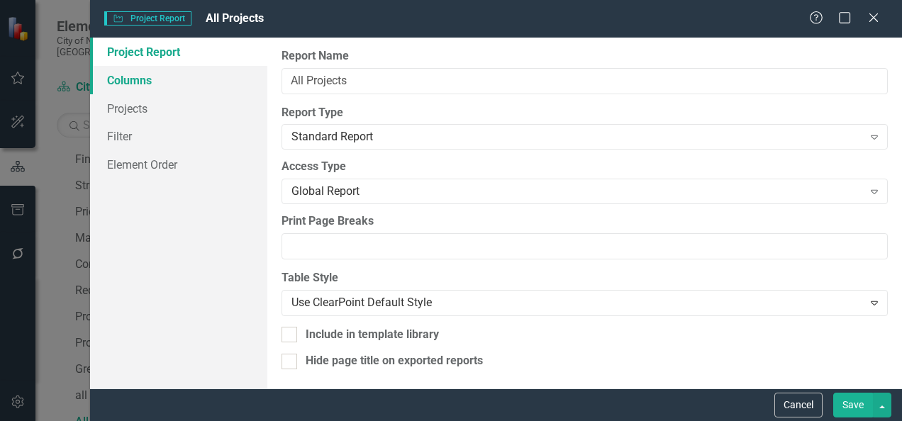
click at [181, 77] on link "Columns" at bounding box center [178, 80] width 177 height 28
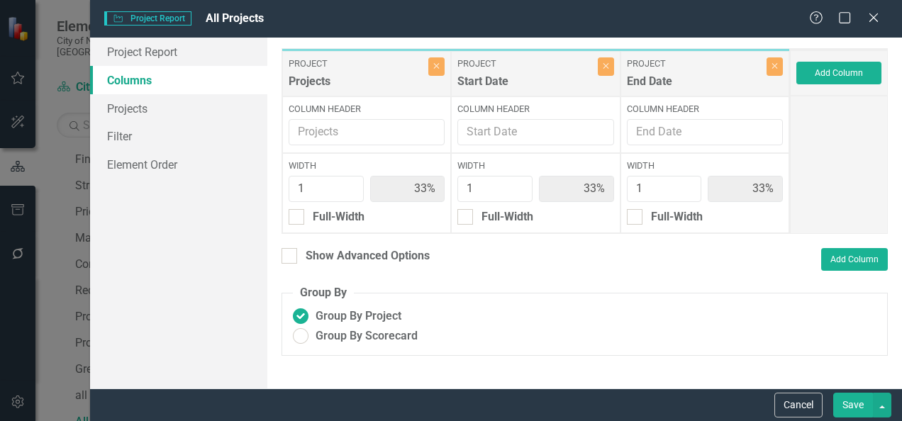
click at [312, 248] on div "Show Advanced Options" at bounding box center [368, 256] width 124 height 16
click at [291, 248] on input "Show Advanced Options" at bounding box center [285, 252] width 9 height 9
checkbox input "true"
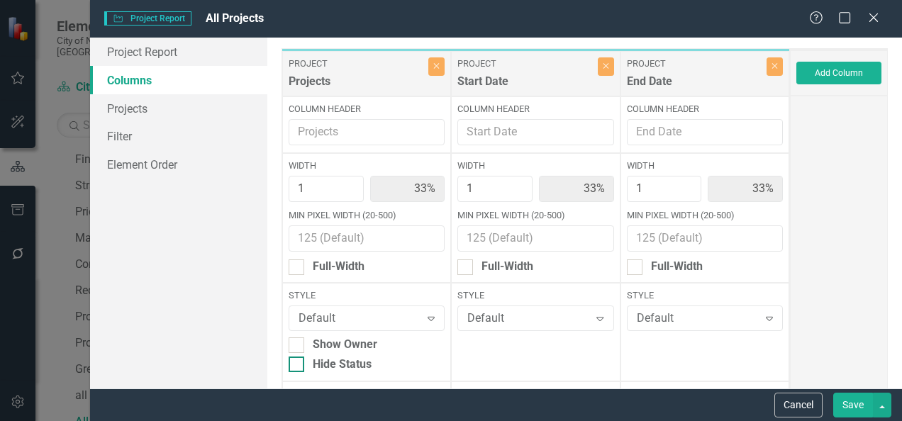
click at [301, 364] on div at bounding box center [297, 365] width 16 height 16
click at [298, 364] on input "Hide Status" at bounding box center [293, 361] width 9 height 9
checkbox input "true"
click at [840, 398] on button "Save" at bounding box center [853, 405] width 40 height 25
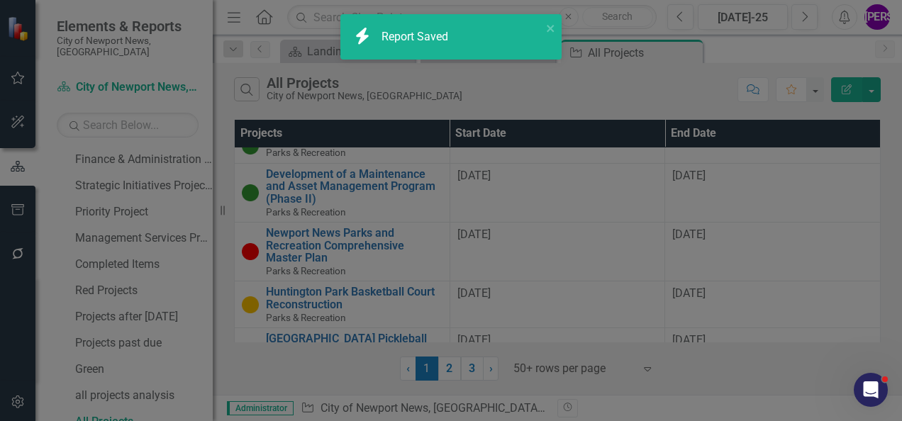
checkbox input "false"
radio input "true"
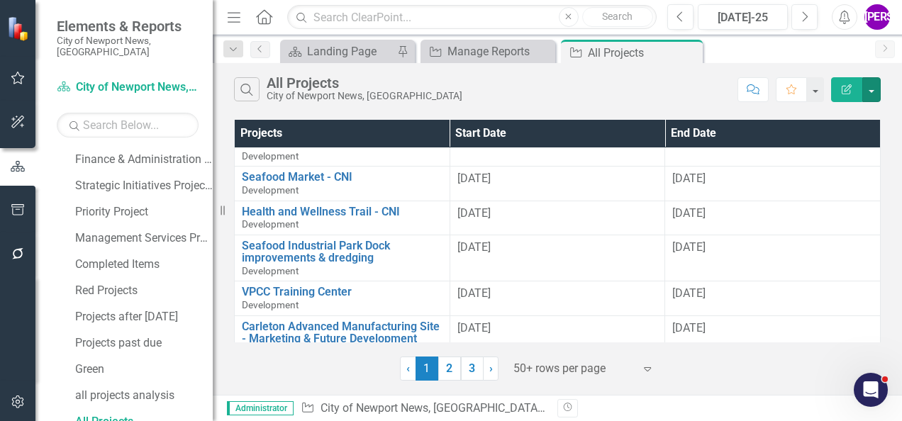
scroll to position [2088, 0]
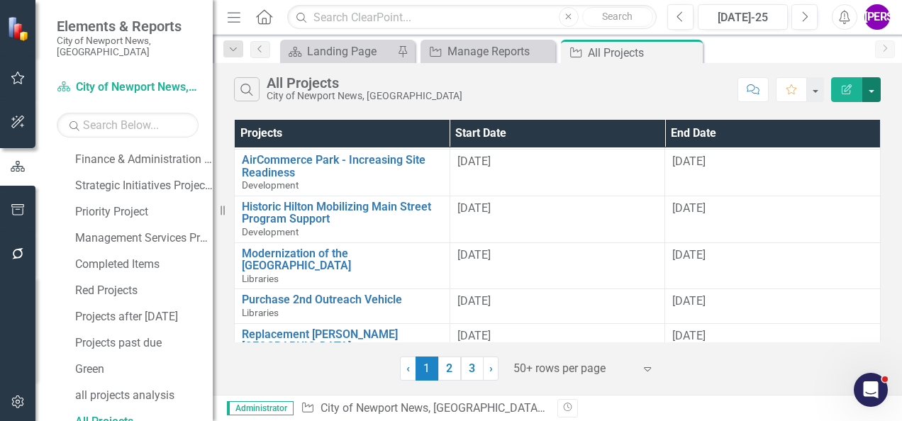
click at [869, 84] on button "button" at bounding box center [871, 89] width 18 height 25
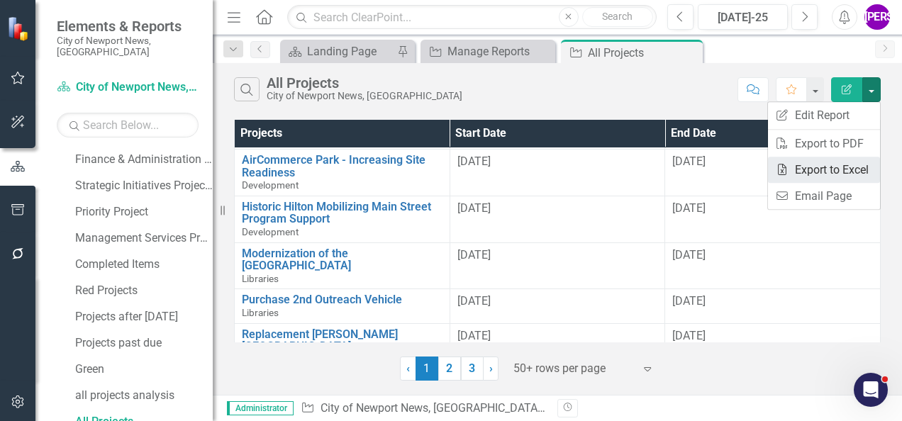
click at [841, 163] on link "Excel Export to Excel" at bounding box center [824, 170] width 112 height 26
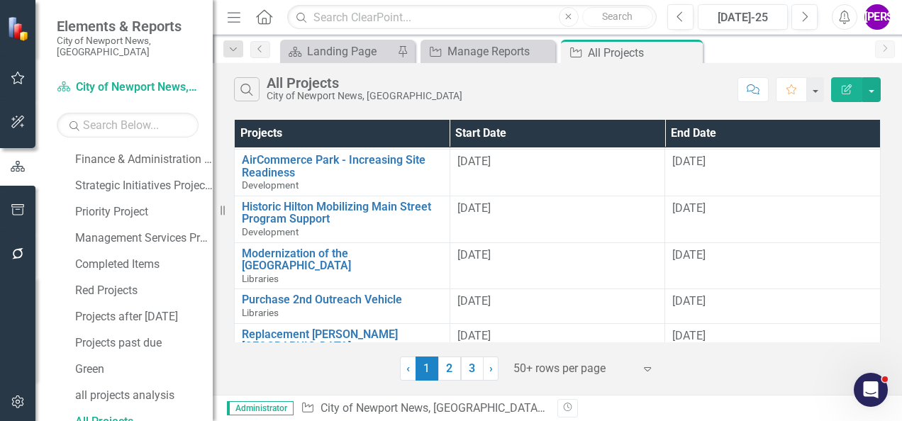
click at [842, 81] on button "Edit Report" at bounding box center [846, 89] width 31 height 25
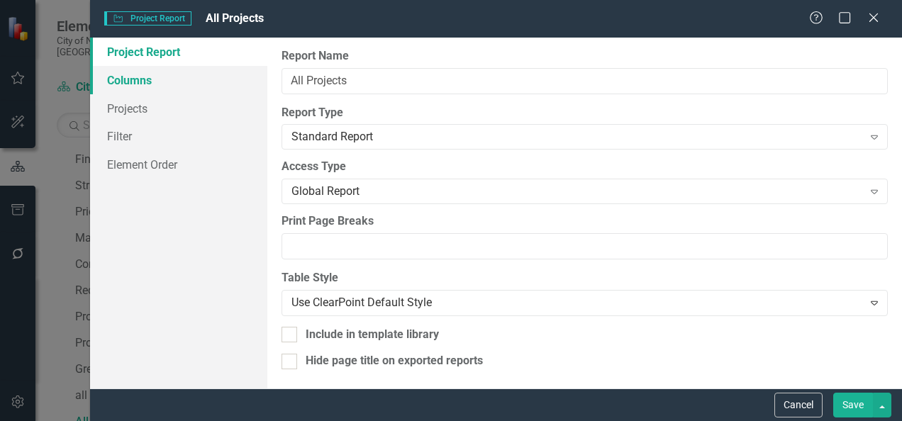
click at [196, 78] on link "Columns" at bounding box center [178, 80] width 177 height 28
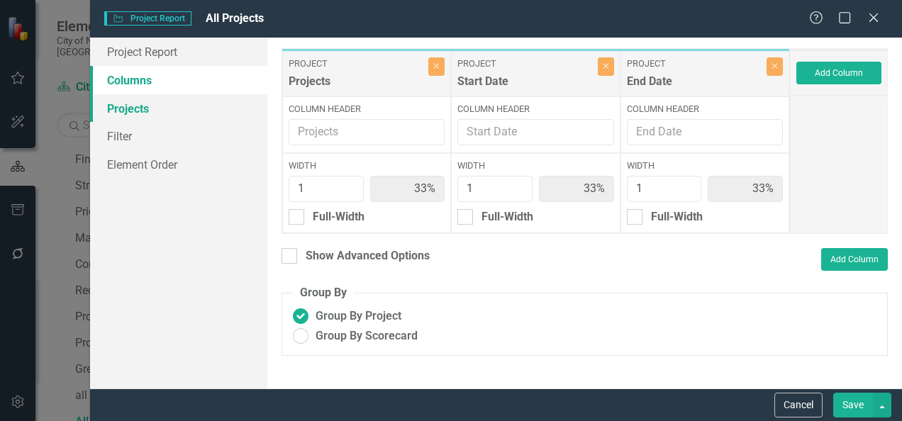
click at [173, 111] on link "Projects" at bounding box center [178, 108] width 177 height 28
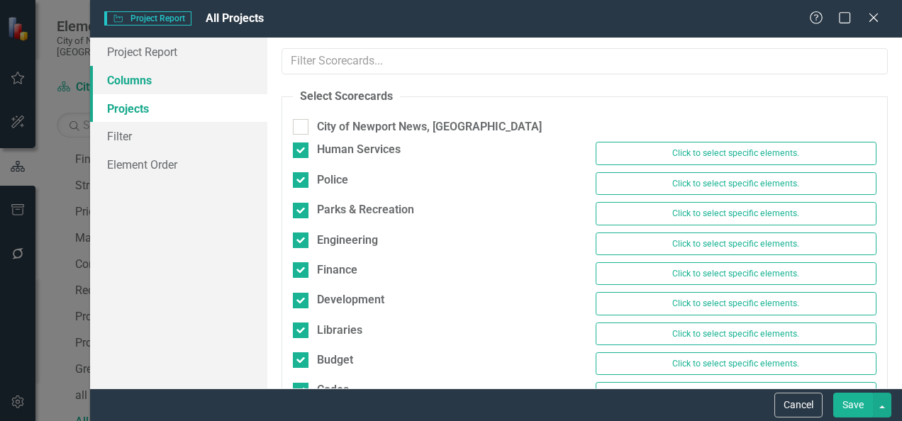
click at [176, 85] on link "Columns" at bounding box center [178, 80] width 177 height 28
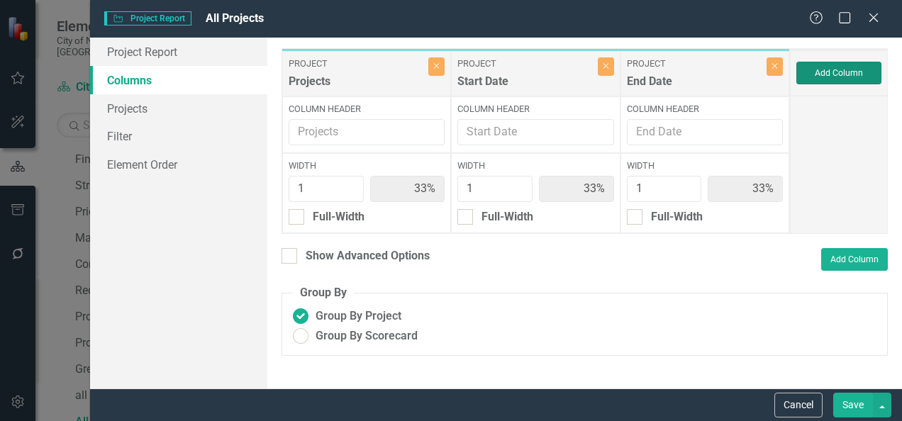
click at [834, 77] on button "Add Column" at bounding box center [838, 73] width 85 height 23
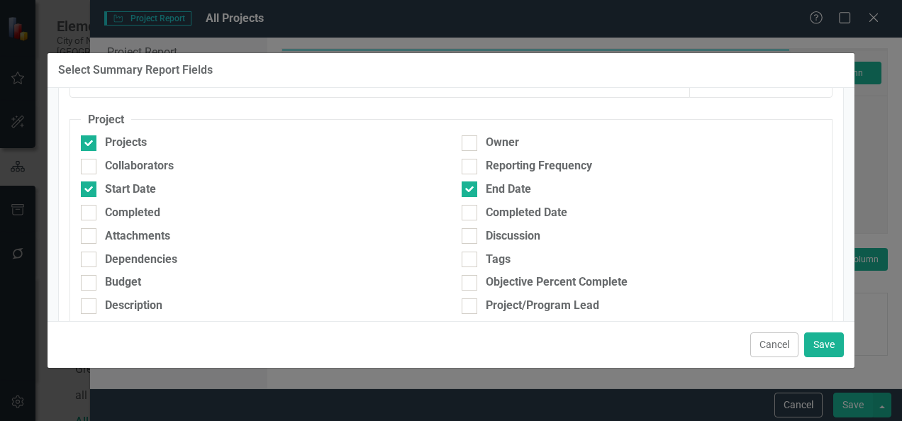
scroll to position [142, 0]
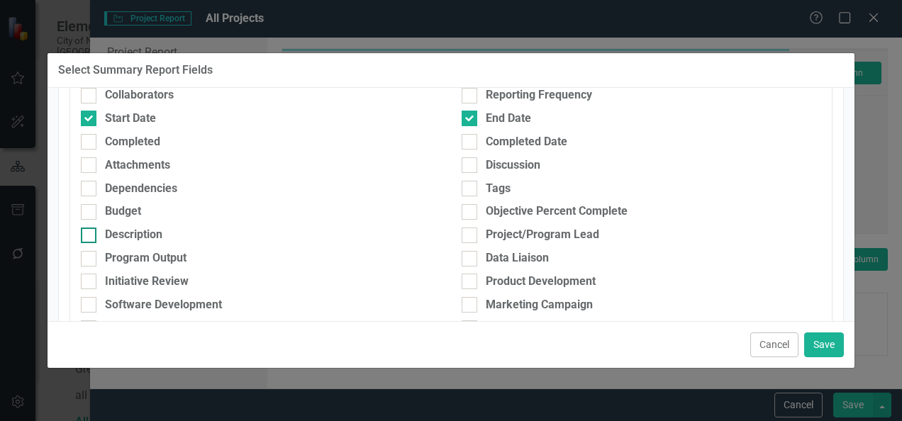
click at [159, 233] on div "Description" at bounding box center [133, 235] width 57 height 16
click at [90, 233] on input "Description" at bounding box center [85, 232] width 9 height 9
checkbox input "true"
click at [825, 337] on button "Save" at bounding box center [824, 344] width 40 height 25
type input "25%"
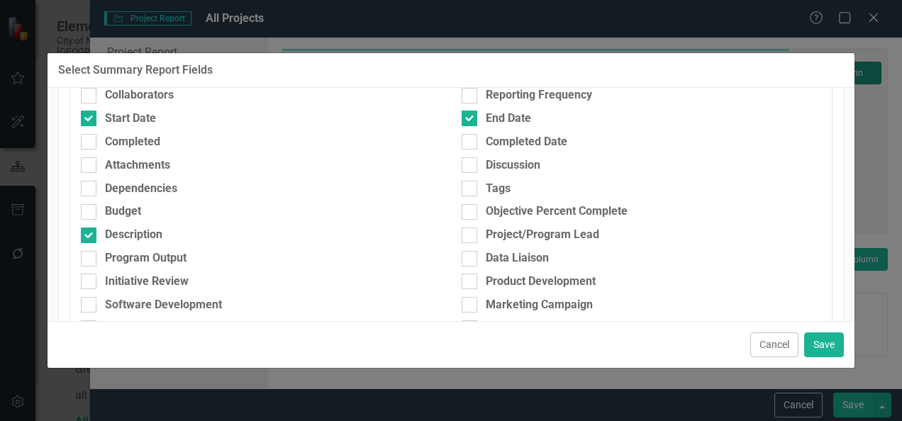
type input "25%"
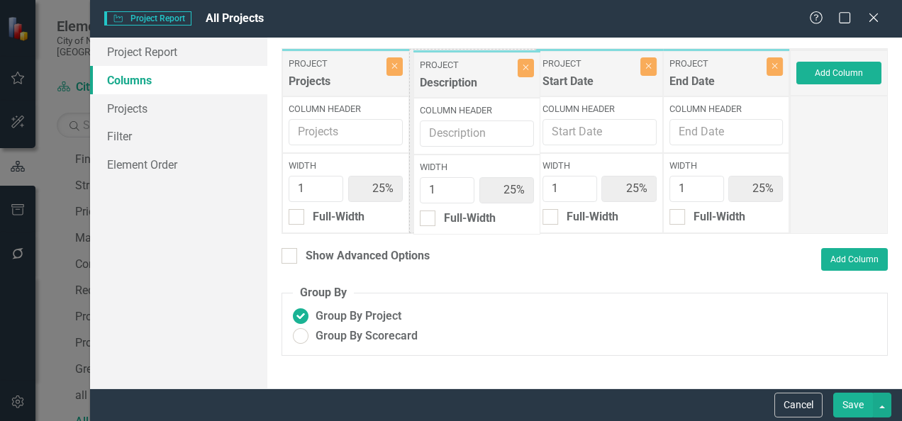
drag, startPoint x: 722, startPoint y: 77, endPoint x: 472, endPoint y: 78, distance: 249.5
click at [472, 78] on div "Project Projects Close Column Header Width 1 25% Full-Width Project Start Date …" at bounding box center [535, 141] width 508 height 186
click at [842, 415] on button "Save" at bounding box center [853, 405] width 40 height 25
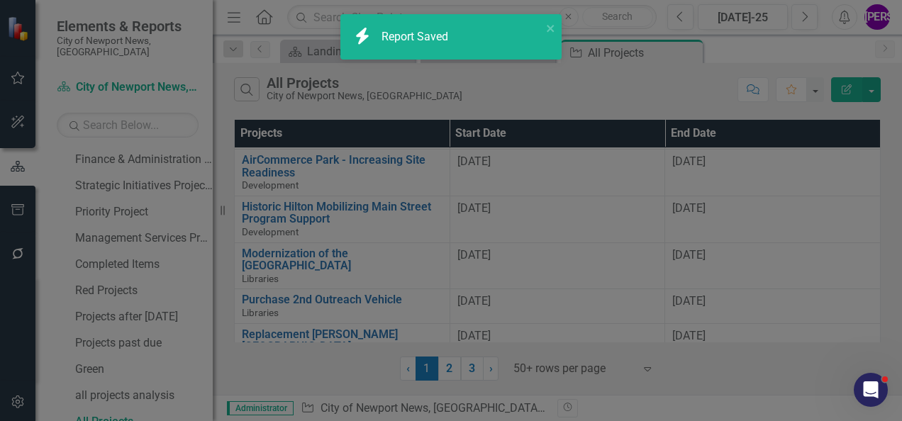
radio input "true"
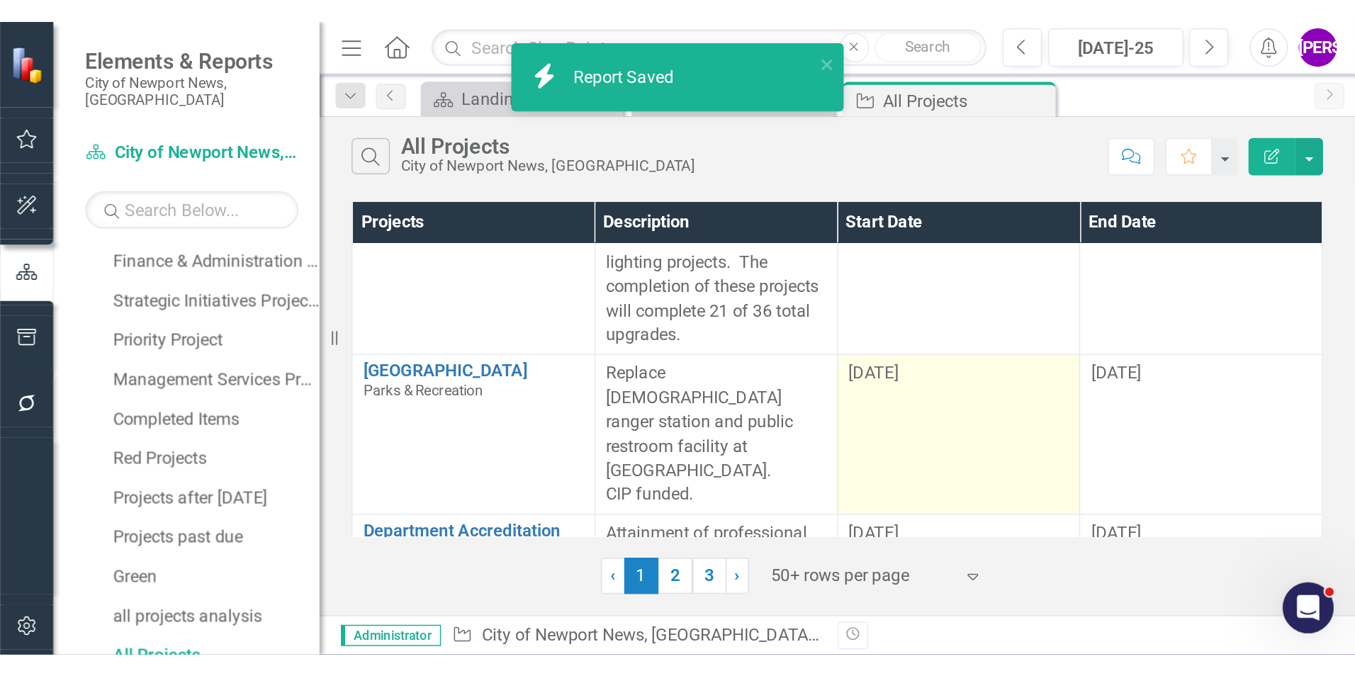
scroll to position [1166, 0]
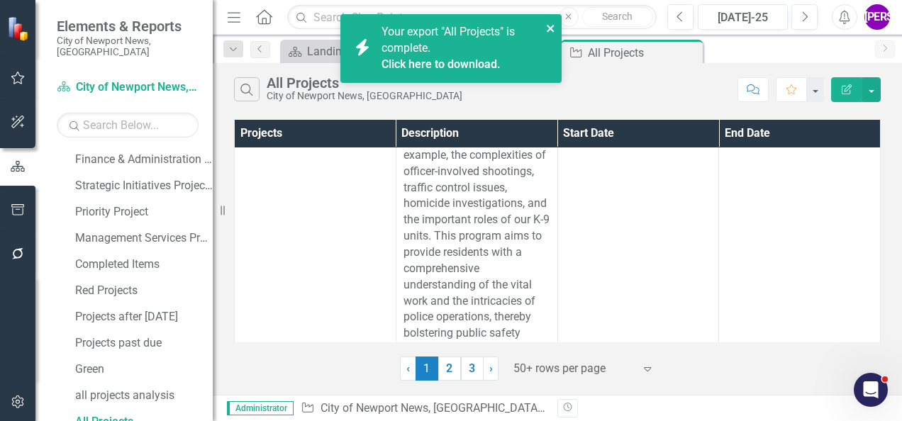
click at [549, 28] on icon "close" at bounding box center [550, 28] width 7 height 7
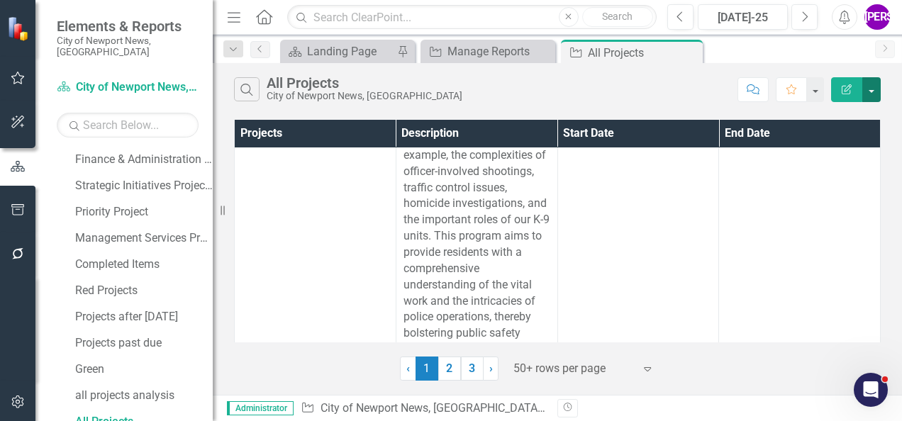
click at [870, 95] on button "button" at bounding box center [871, 89] width 18 height 25
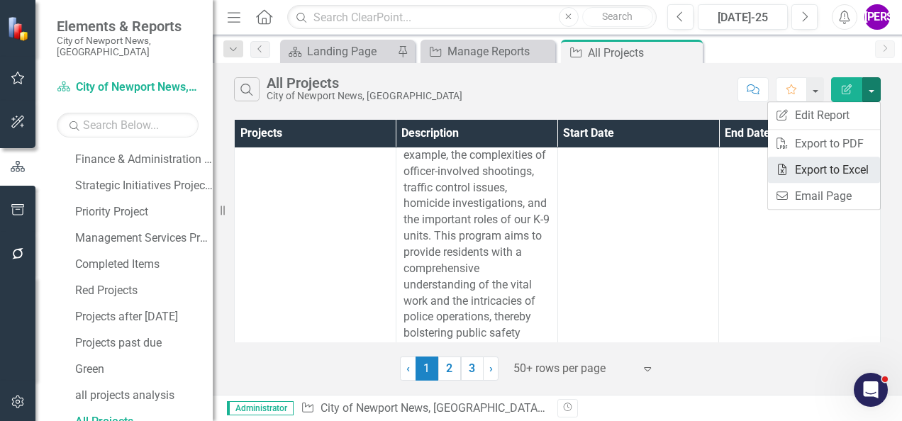
click at [839, 164] on link "Excel Export to Excel" at bounding box center [824, 170] width 112 height 26
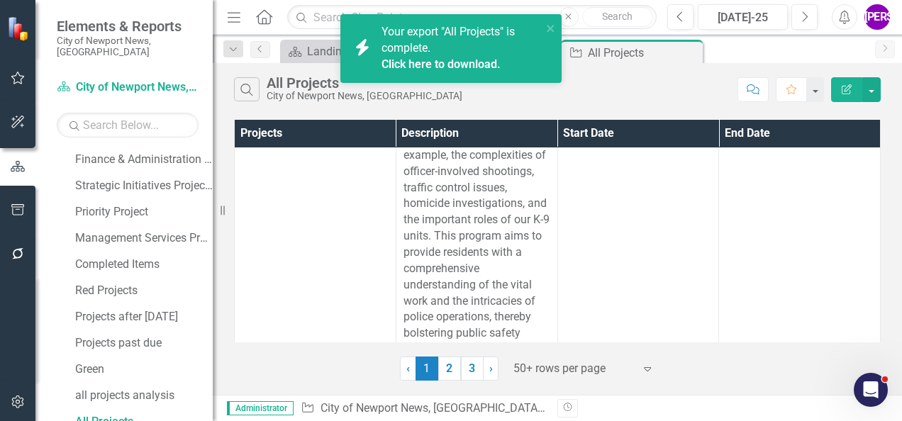
click at [459, 60] on link "Click here to download." at bounding box center [440, 63] width 119 height 13
